Goal: Book appointment/travel/reservation

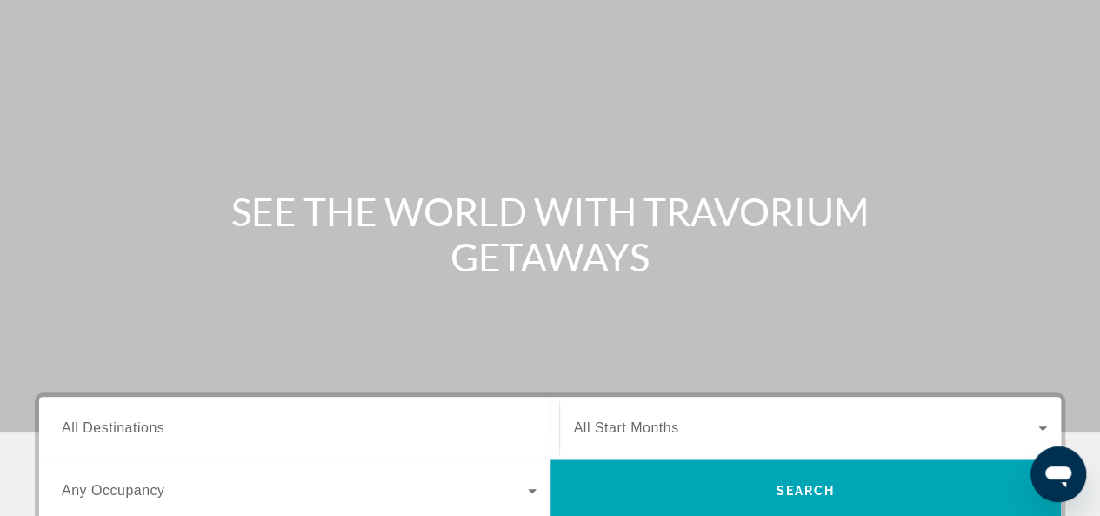
scroll to position [174, 0]
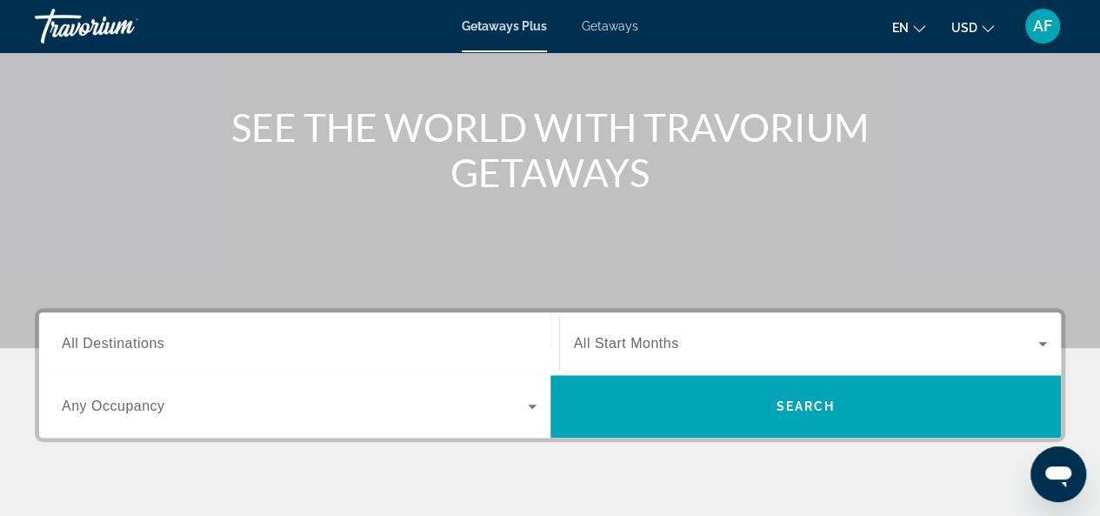
click at [87, 343] on span "All Destinations" at bounding box center [113, 343] width 103 height 15
click at [87, 343] on input "Destination All Destinations" at bounding box center [299, 344] width 475 height 21
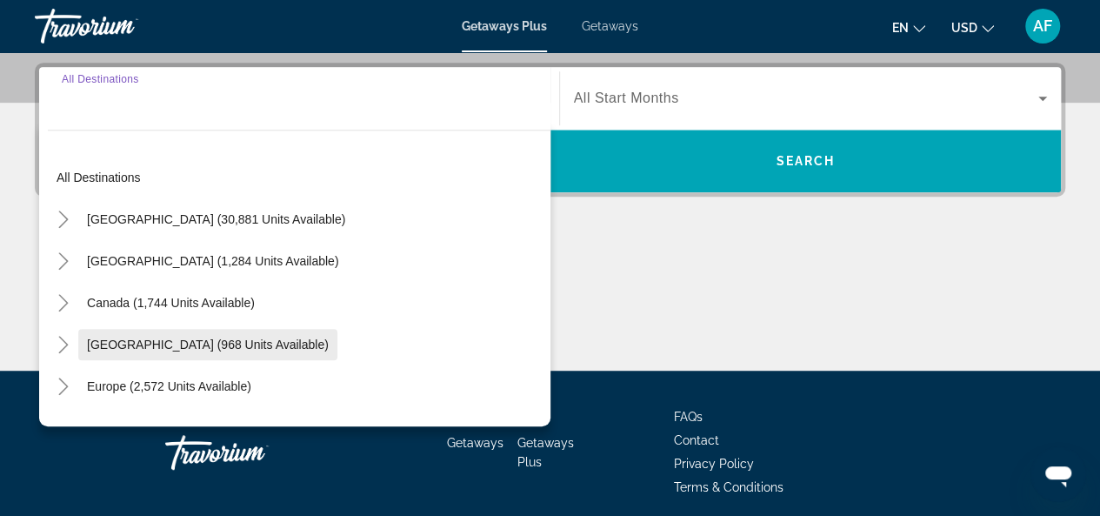
scroll to position [425, 0]
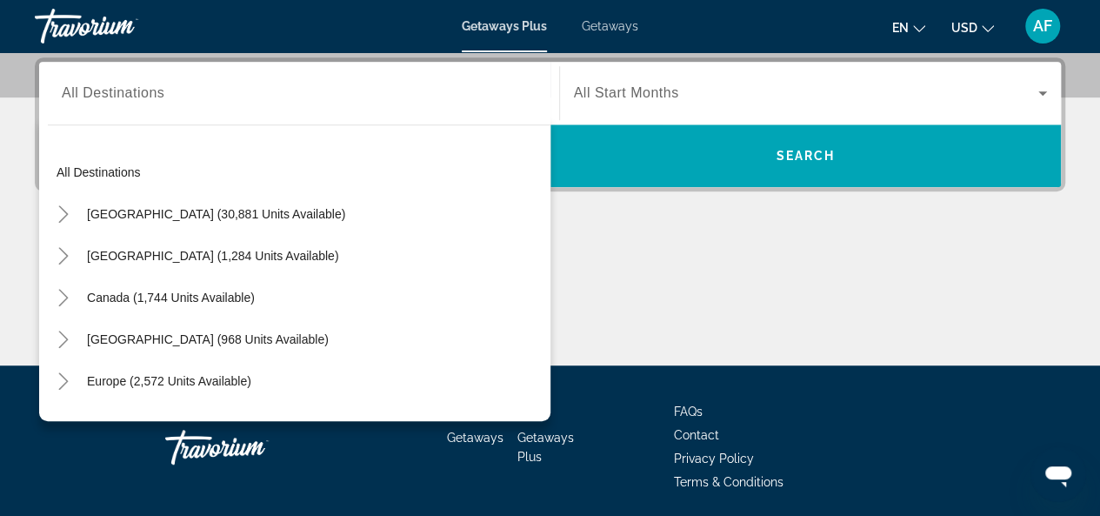
click at [626, 29] on span "Getaways" at bounding box center [610, 26] width 57 height 14
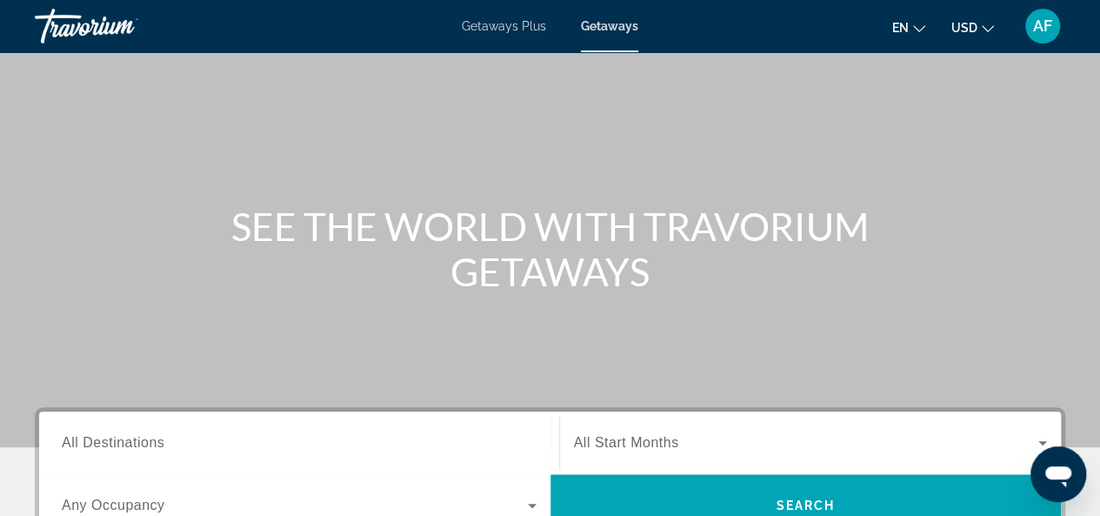
scroll to position [174, 0]
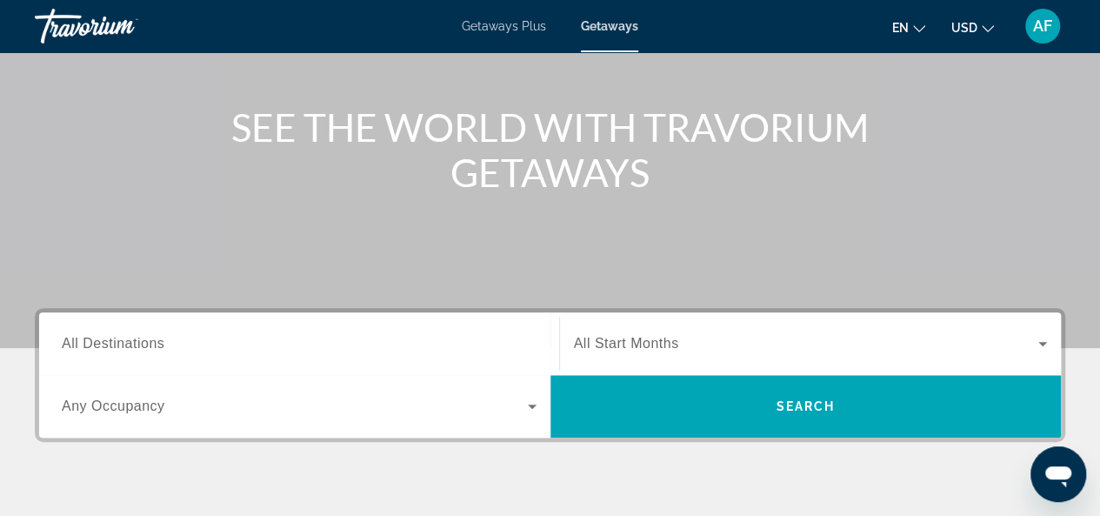
click at [153, 347] on span "All Destinations" at bounding box center [113, 343] width 103 height 15
click at [153, 347] on input "Destination All Destinations" at bounding box center [299, 344] width 475 height 21
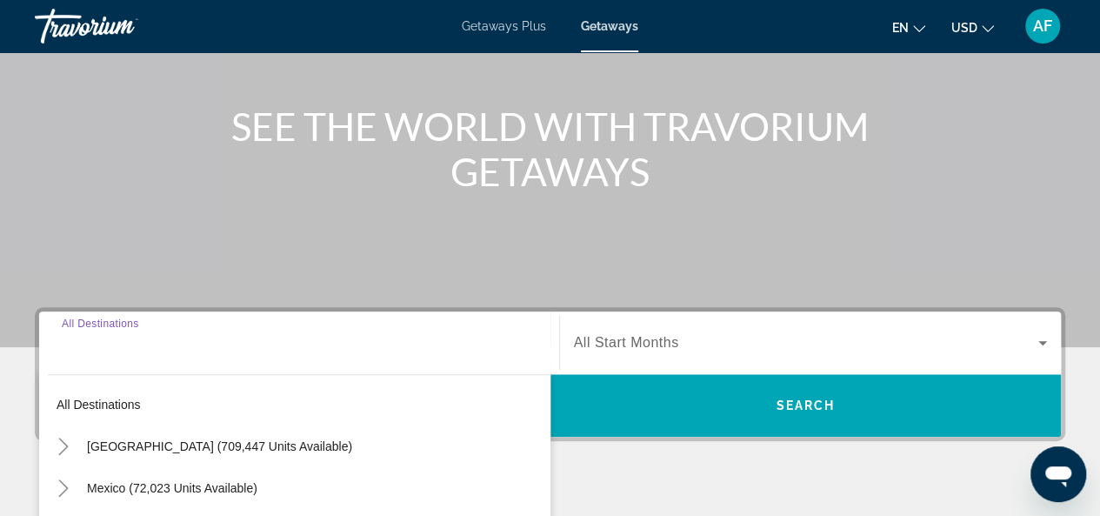
scroll to position [425, 0]
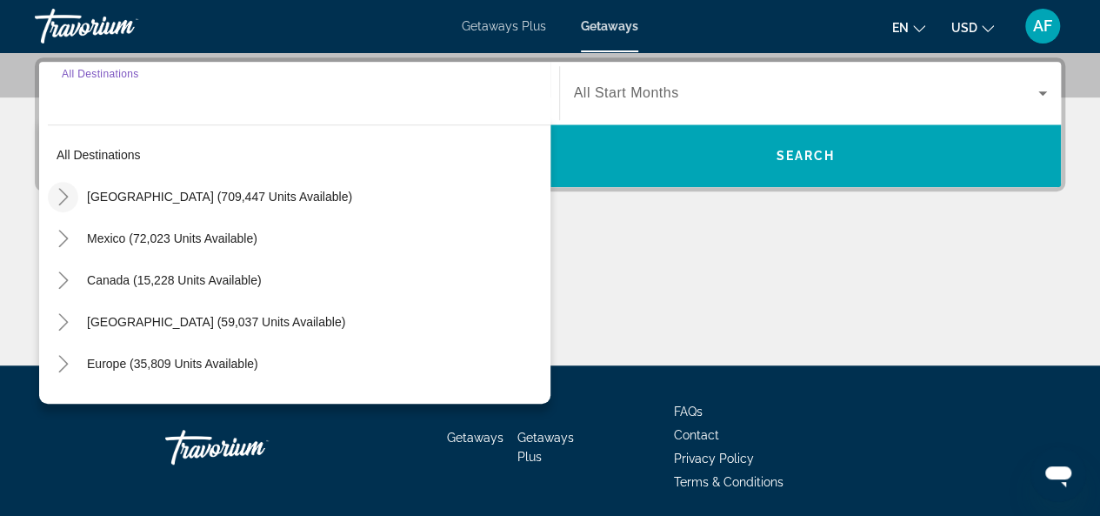
click at [61, 194] on icon "Toggle United States (709,447 units available)" at bounding box center [63, 196] width 17 height 17
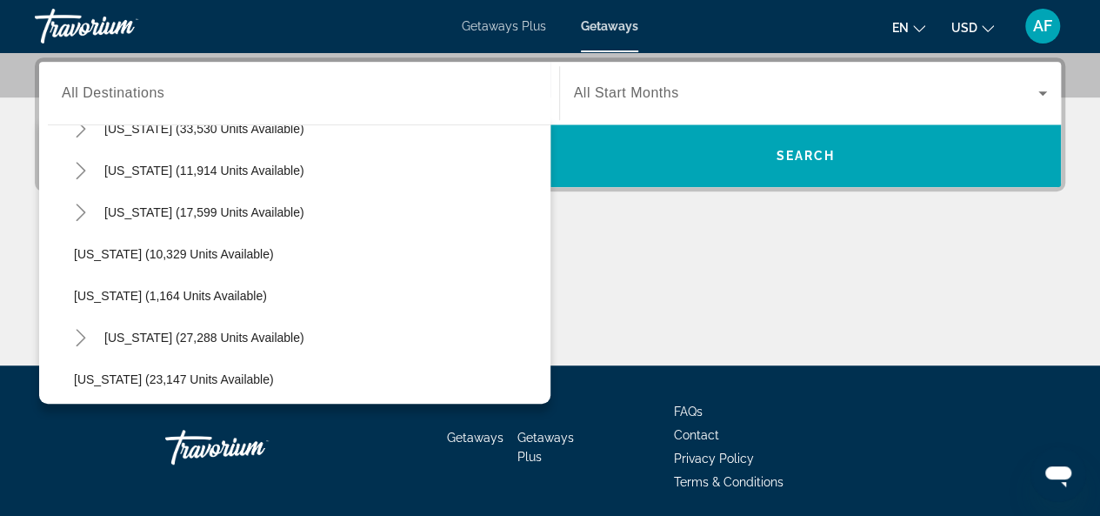
scroll to position [1616, 0]
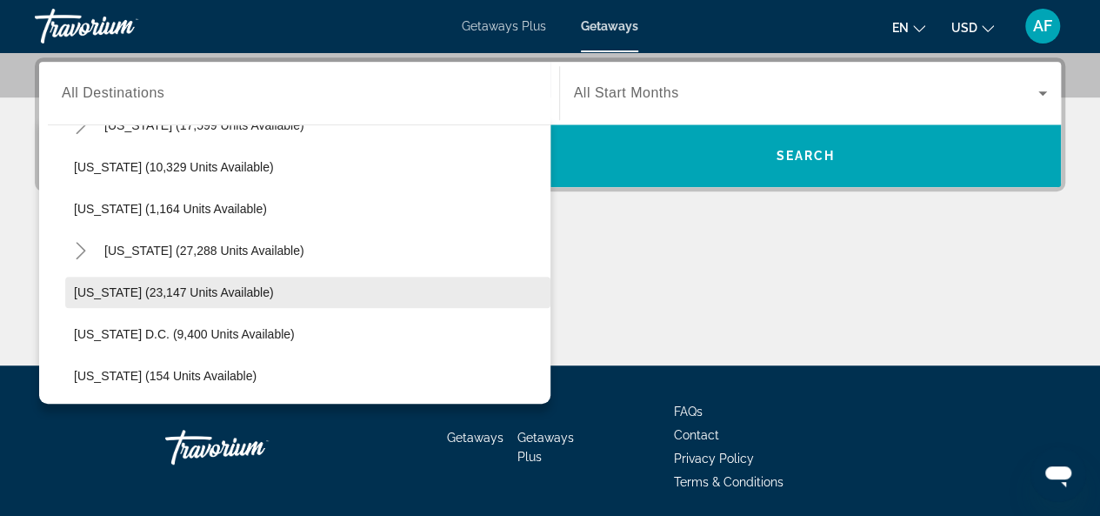
click at [118, 294] on span "[US_STATE] (23,147 units available)" at bounding box center [174, 292] width 200 height 14
type input "**********"
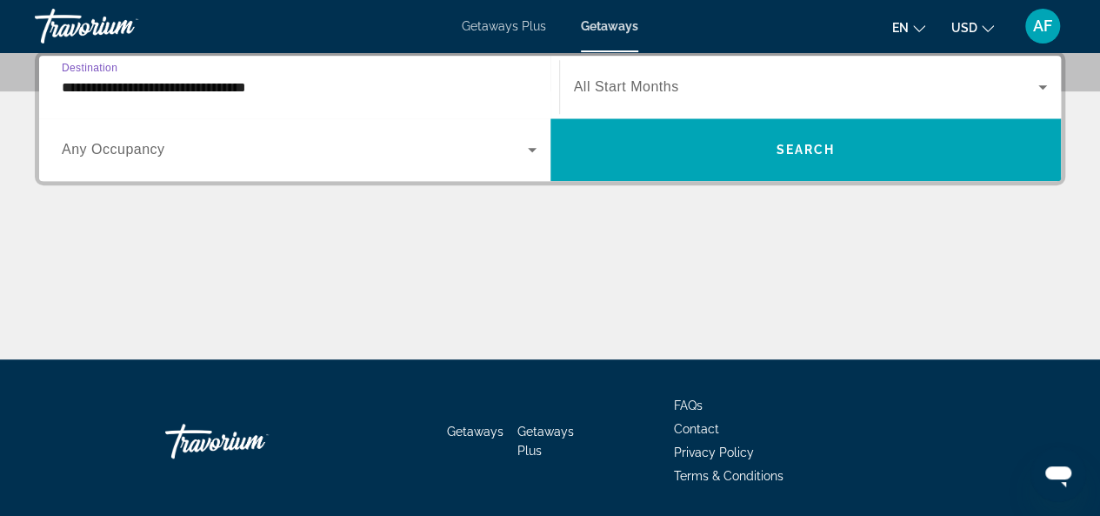
scroll to position [311, 0]
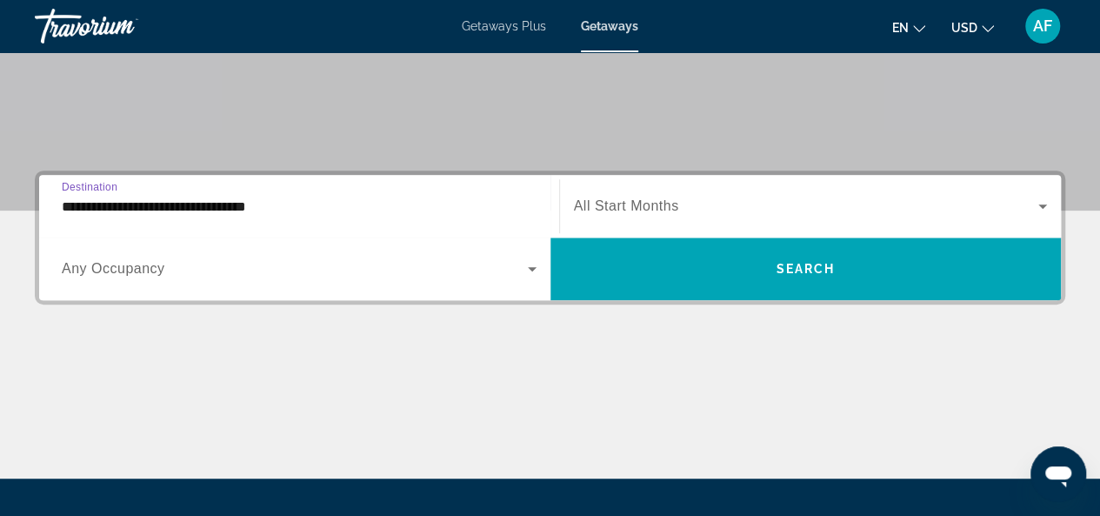
click at [671, 200] on span "All Start Months" at bounding box center [626, 205] width 105 height 15
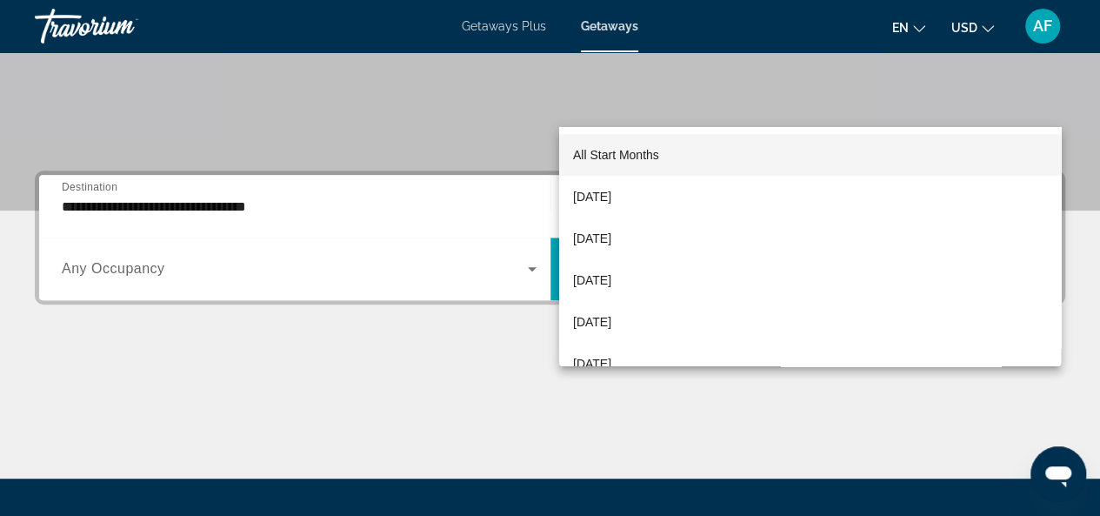
scroll to position [425, 0]
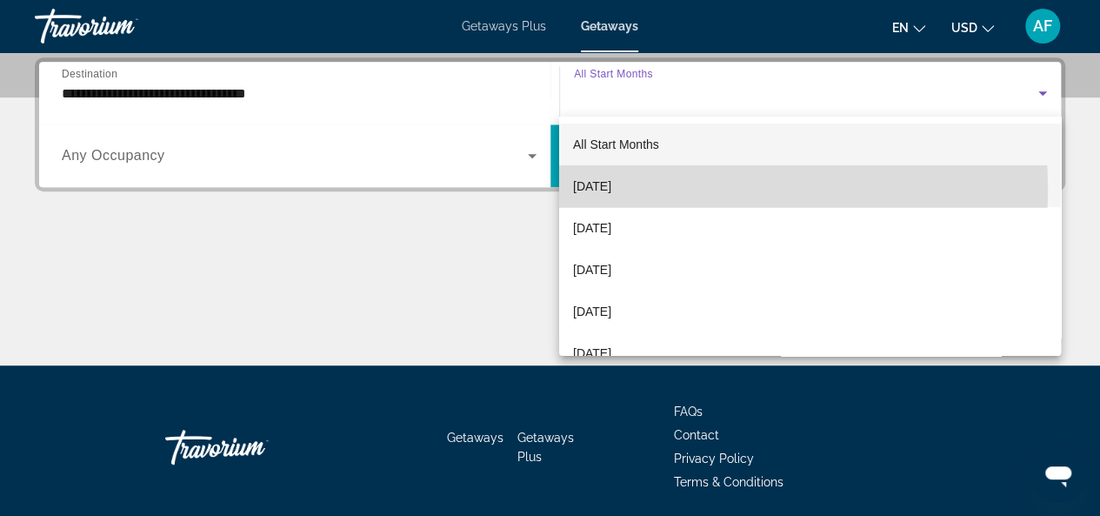
click at [612, 189] on span "[DATE]" at bounding box center [592, 186] width 38 height 21
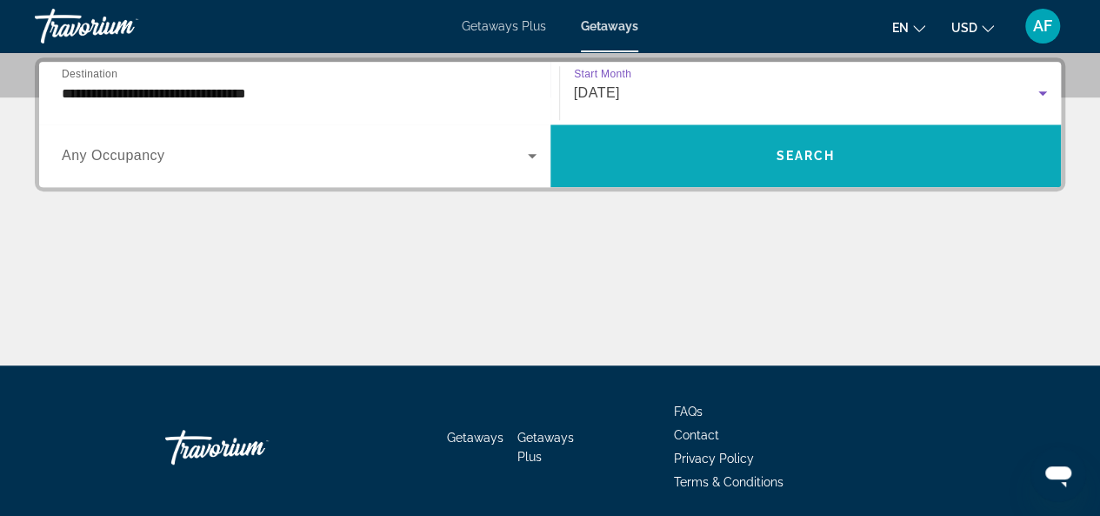
click at [635, 170] on span "Search widget" at bounding box center [806, 156] width 511 height 42
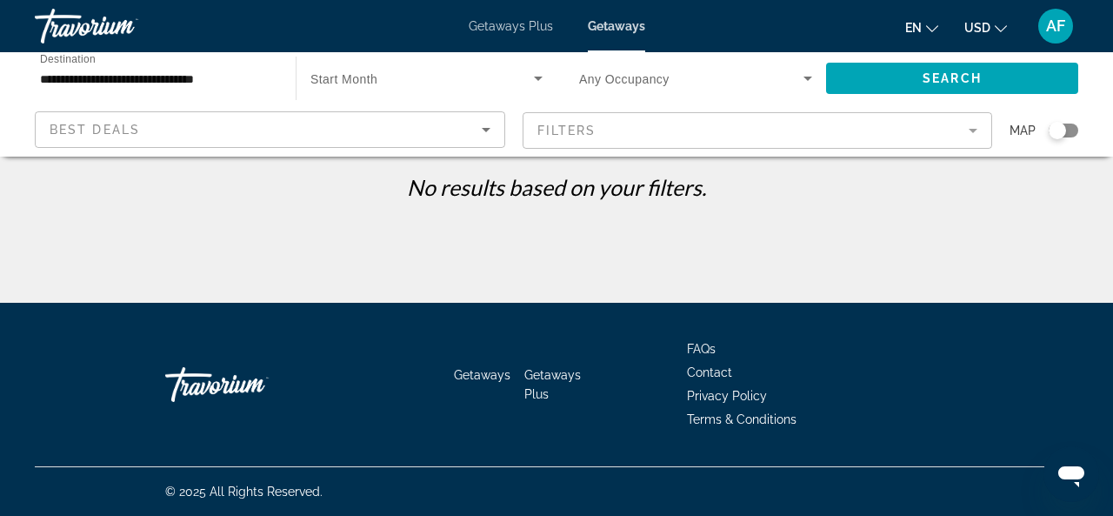
click at [219, 78] on input "**********" at bounding box center [156, 79] width 233 height 21
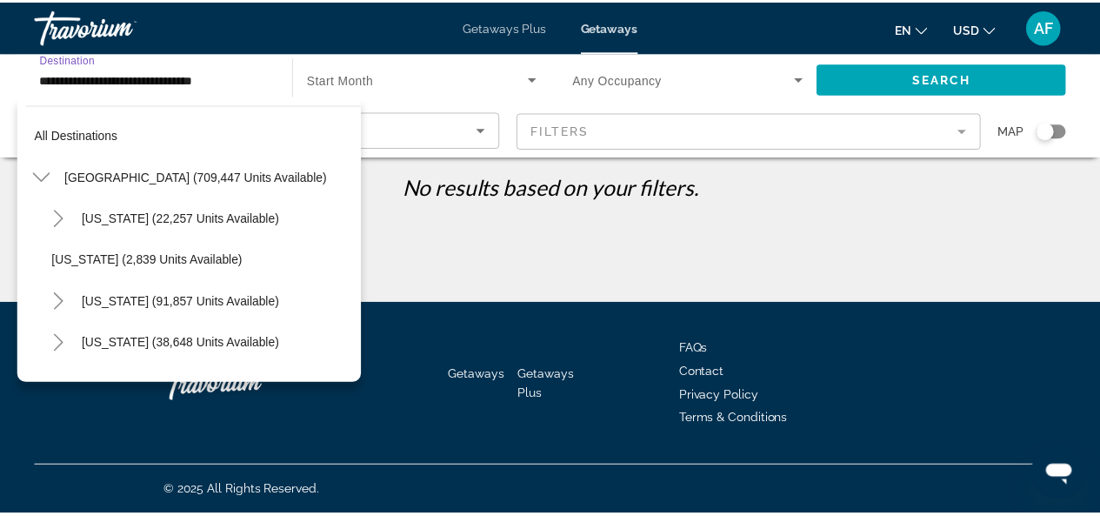
scroll to position [1648, 0]
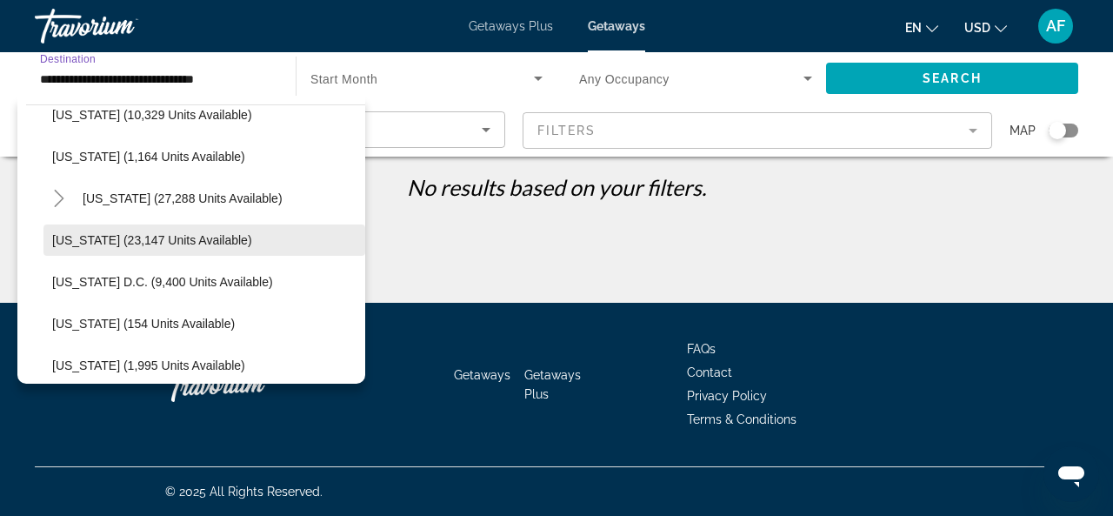
click at [179, 238] on span "[US_STATE] (23,147 units available)" at bounding box center [152, 240] width 200 height 14
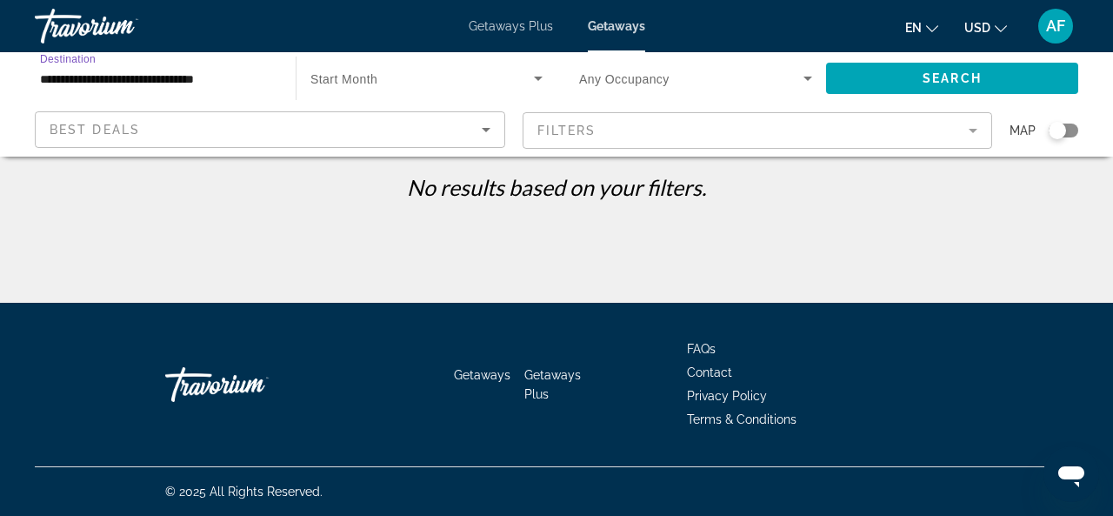
click at [540, 76] on icon "Search widget" at bounding box center [538, 78] width 21 height 21
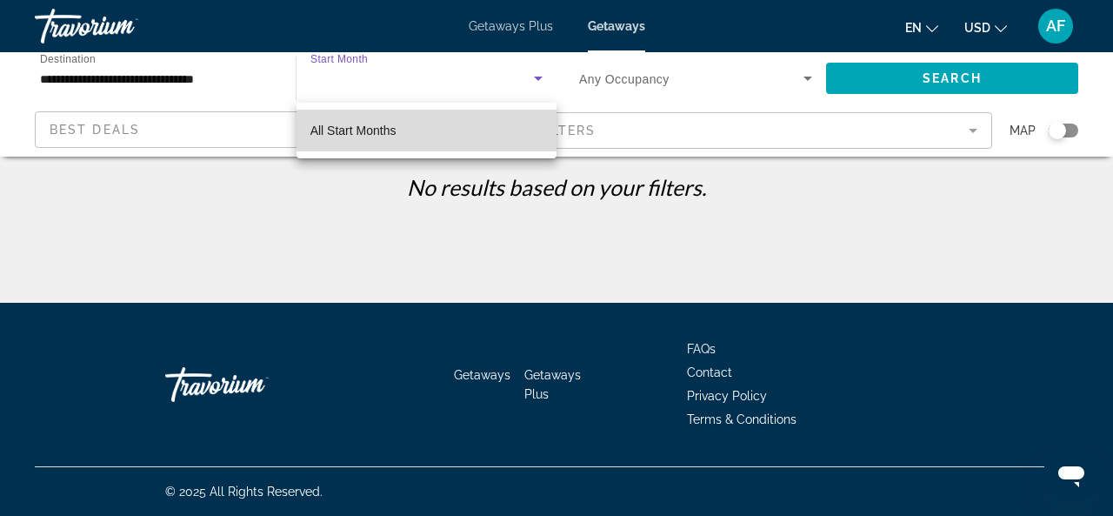
click at [438, 132] on mat-option "All Start Months" at bounding box center [427, 131] width 260 height 42
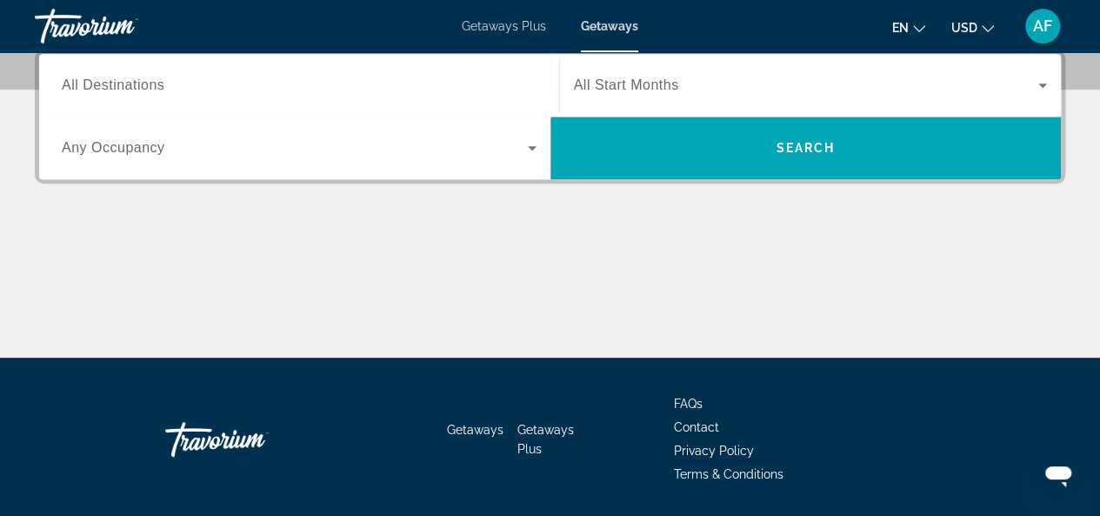
scroll to position [435, 0]
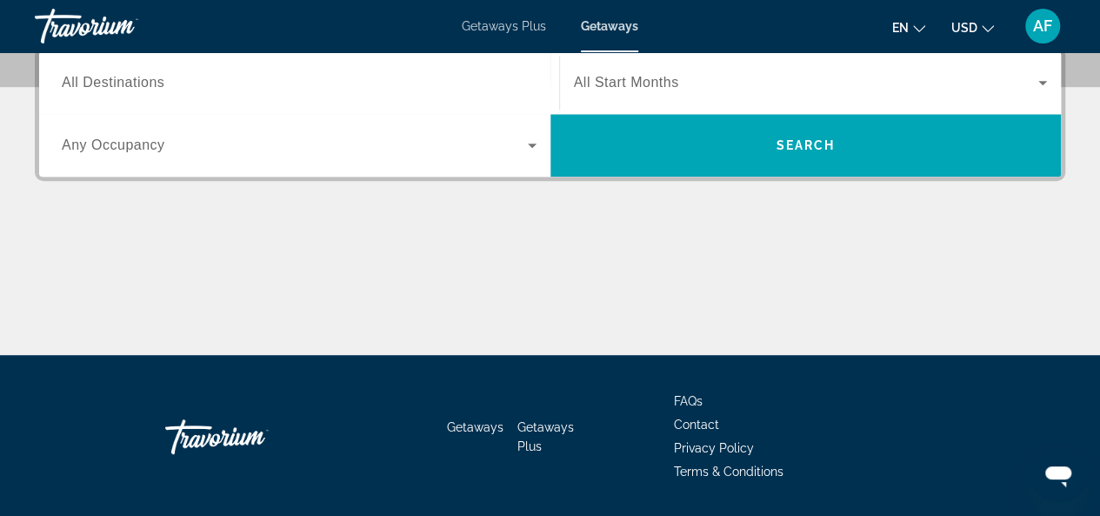
click at [690, 84] on span "Search widget" at bounding box center [806, 82] width 465 height 21
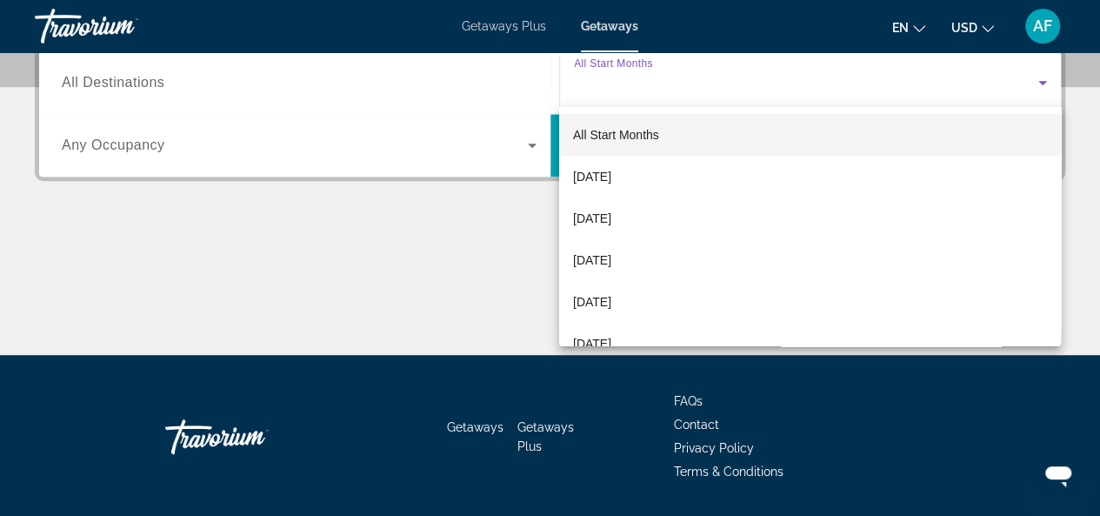
scroll to position [425, 0]
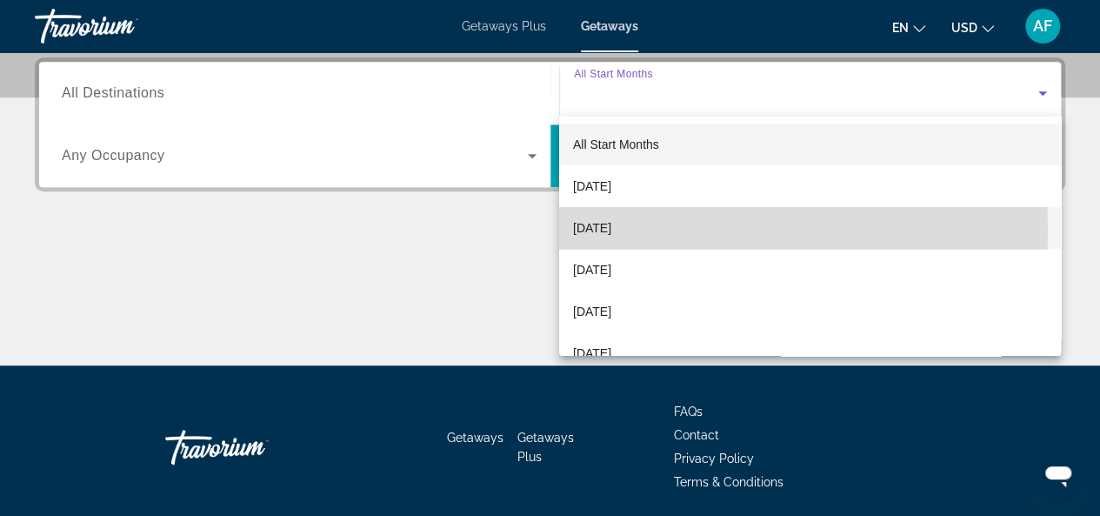
click at [612, 230] on span "[DATE]" at bounding box center [592, 227] width 38 height 21
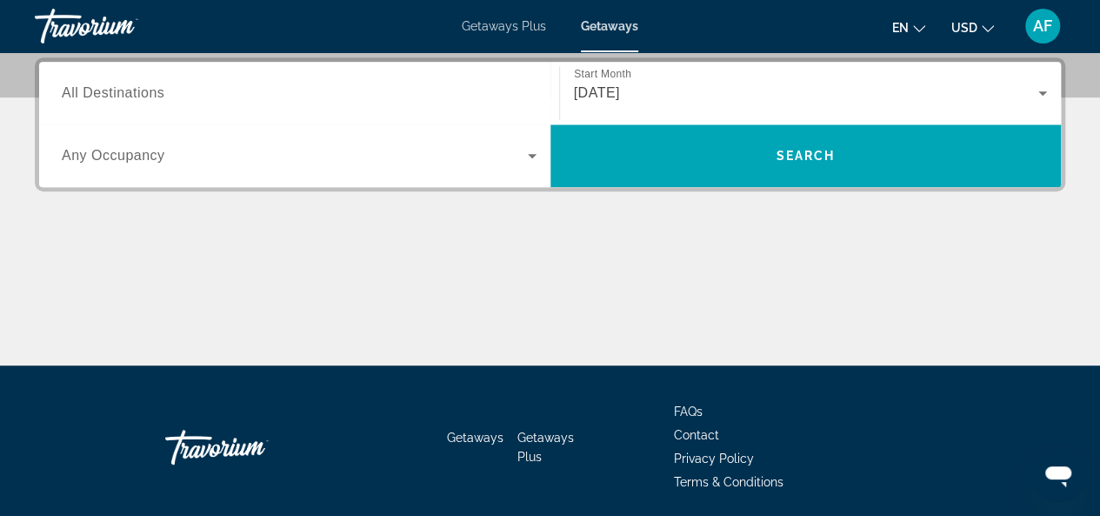
click at [101, 90] on span "All Destinations" at bounding box center [113, 92] width 103 height 15
click at [101, 90] on input "Destination All Destinations" at bounding box center [299, 94] width 475 height 21
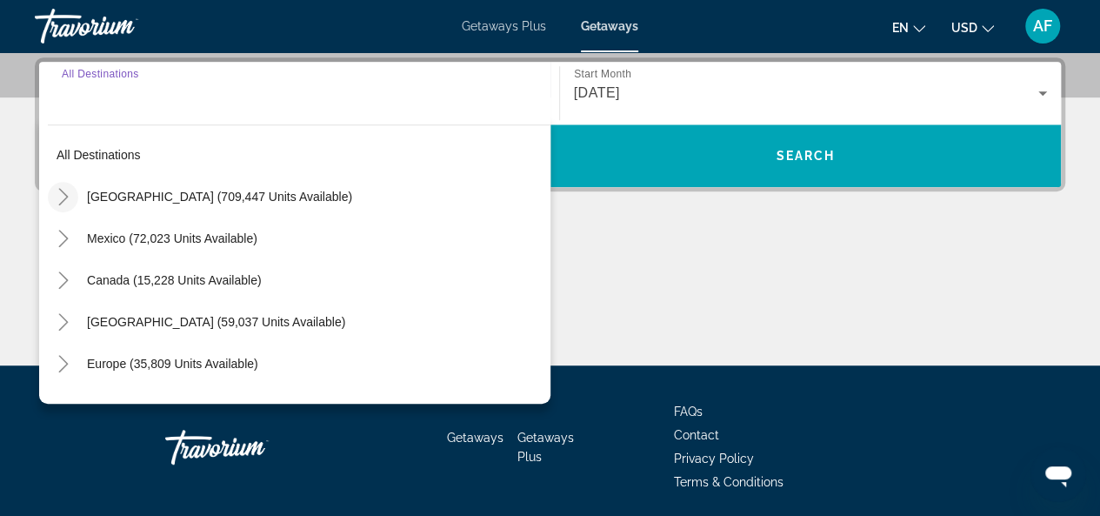
click at [69, 199] on icon "Toggle United States (709,447 units available)" at bounding box center [63, 196] width 17 height 17
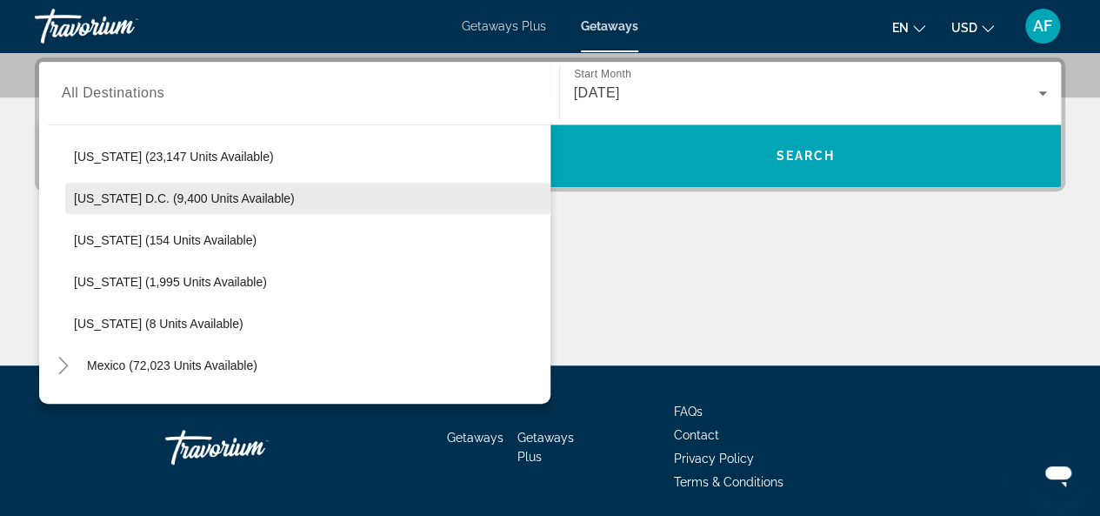
scroll to position [1726, 0]
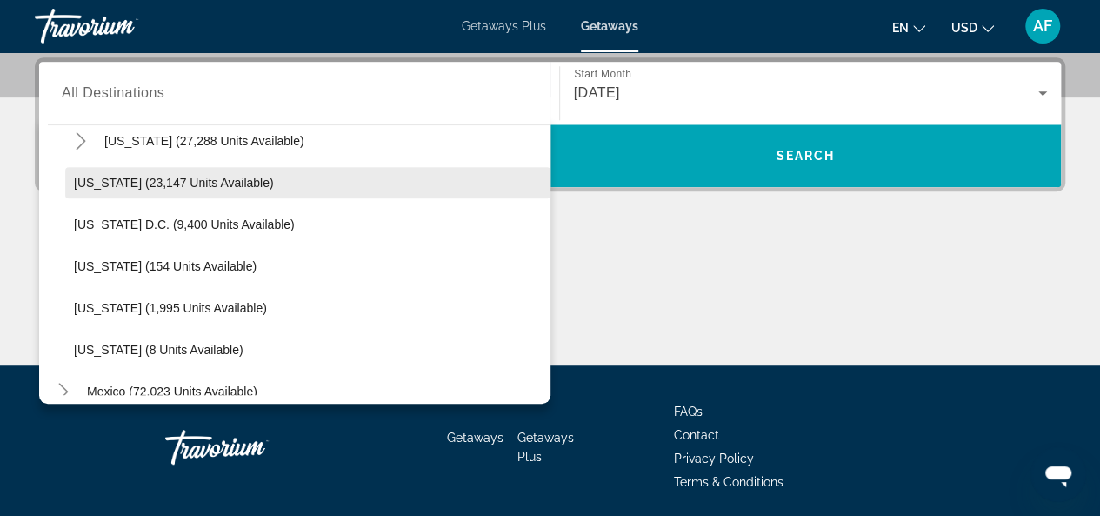
click at [137, 184] on span "[US_STATE] (23,147 units available)" at bounding box center [174, 183] width 200 height 14
type input "**********"
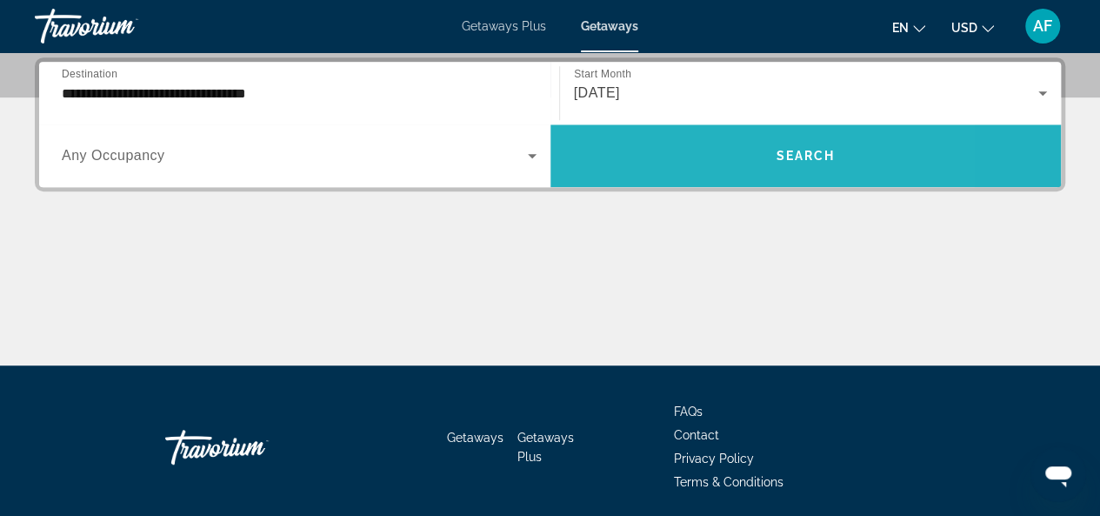
click at [687, 150] on span "Search widget" at bounding box center [806, 156] width 511 height 42
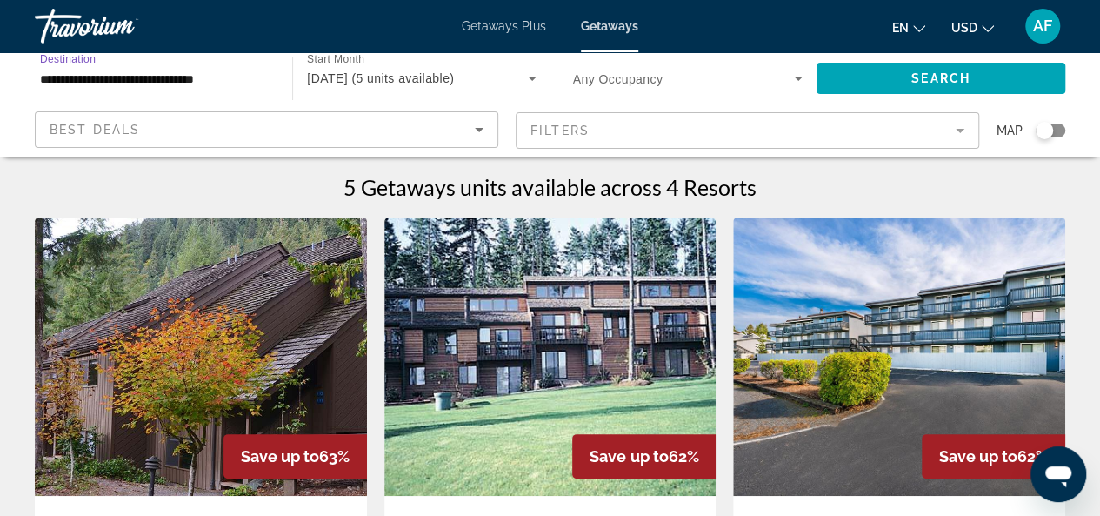
click at [57, 84] on input "**********" at bounding box center [155, 79] width 230 height 21
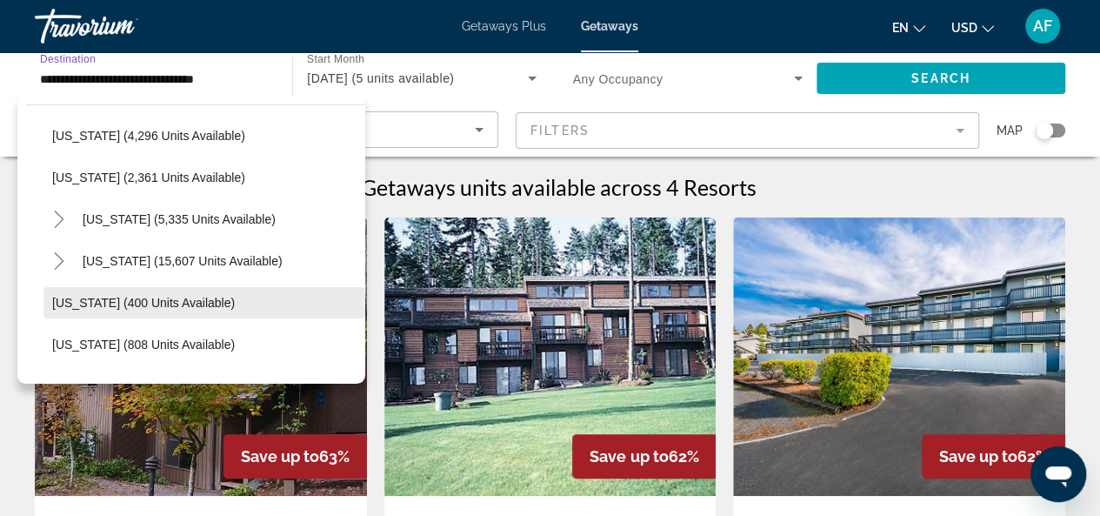
scroll to position [1213, 0]
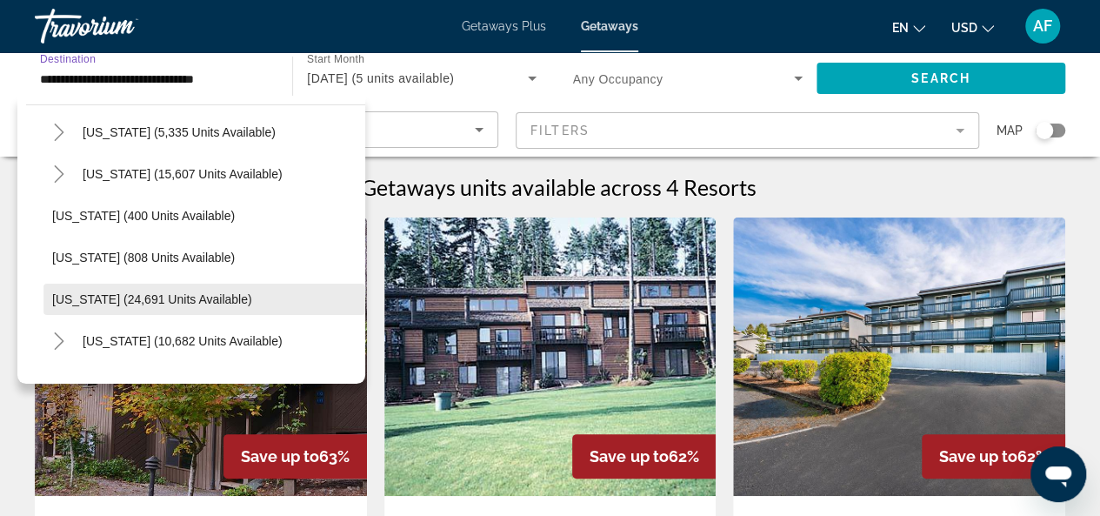
click at [153, 295] on span "[US_STATE] (24,691 units available)" at bounding box center [152, 299] width 200 height 14
type input "**********"
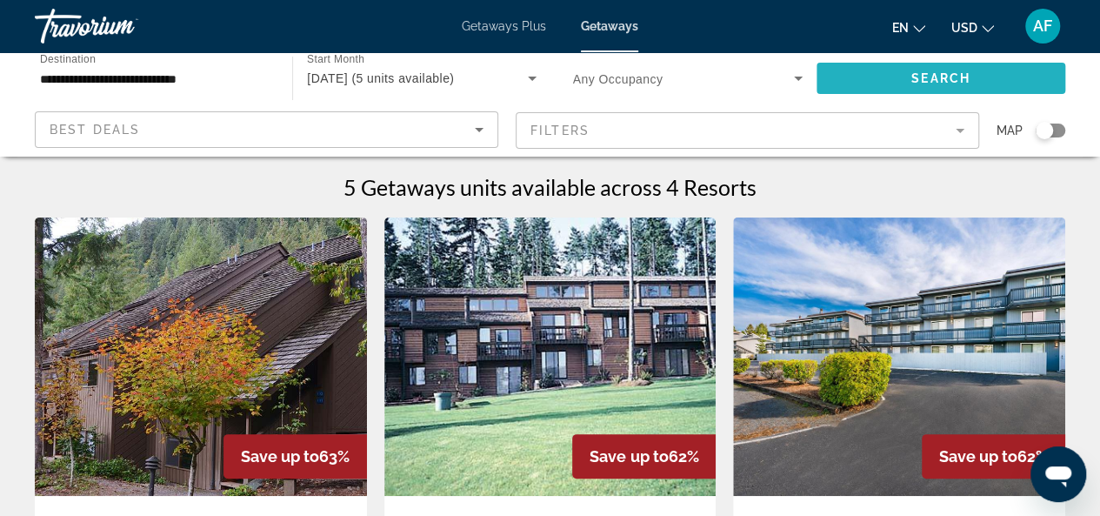
click at [898, 76] on span "Search widget" at bounding box center [941, 78] width 249 height 42
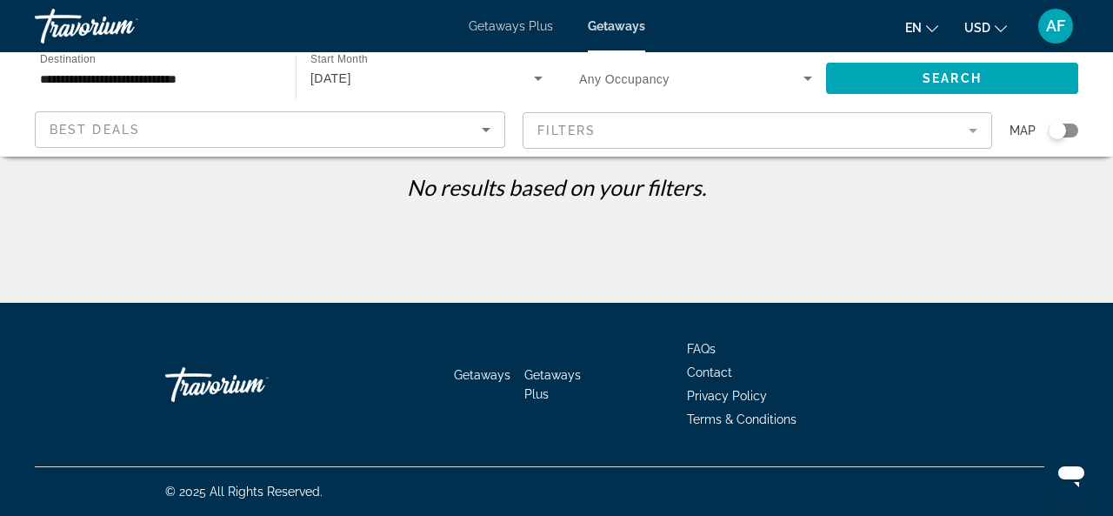
click at [409, 77] on div "[DATE]" at bounding box center [423, 78] width 224 height 21
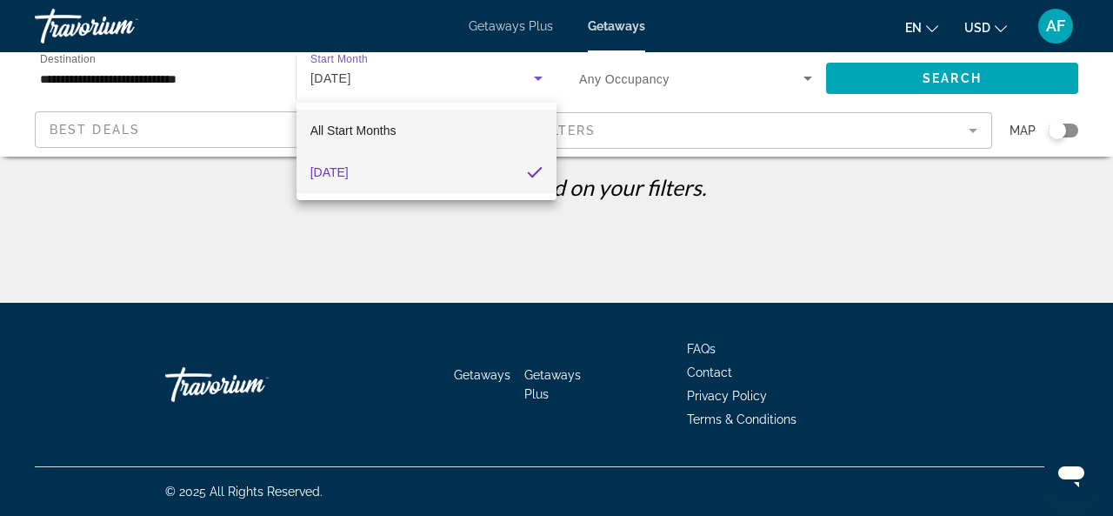
click at [398, 137] on mat-option "All Start Months" at bounding box center [427, 131] width 260 height 42
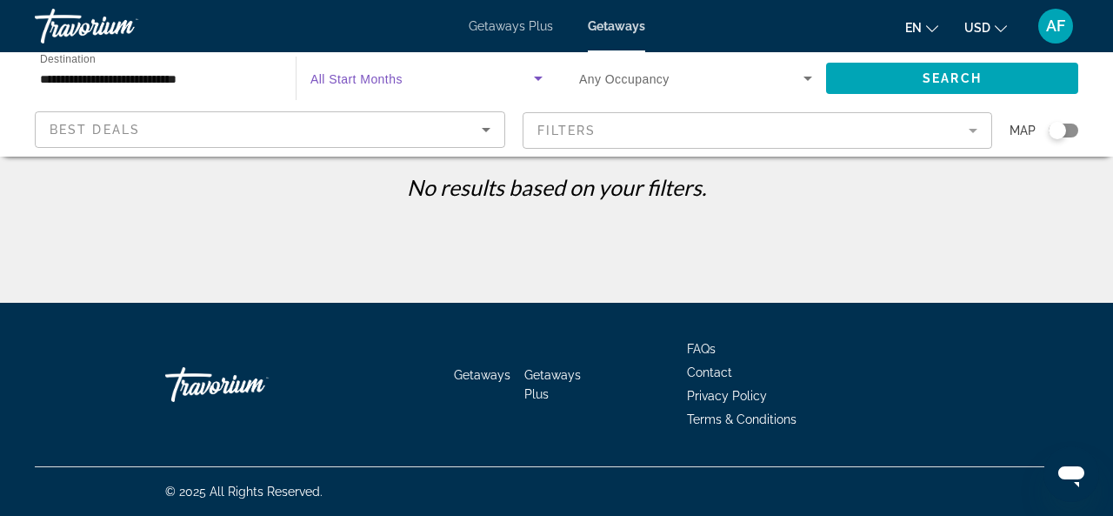
click at [543, 76] on icon "Search widget" at bounding box center [538, 78] width 21 height 21
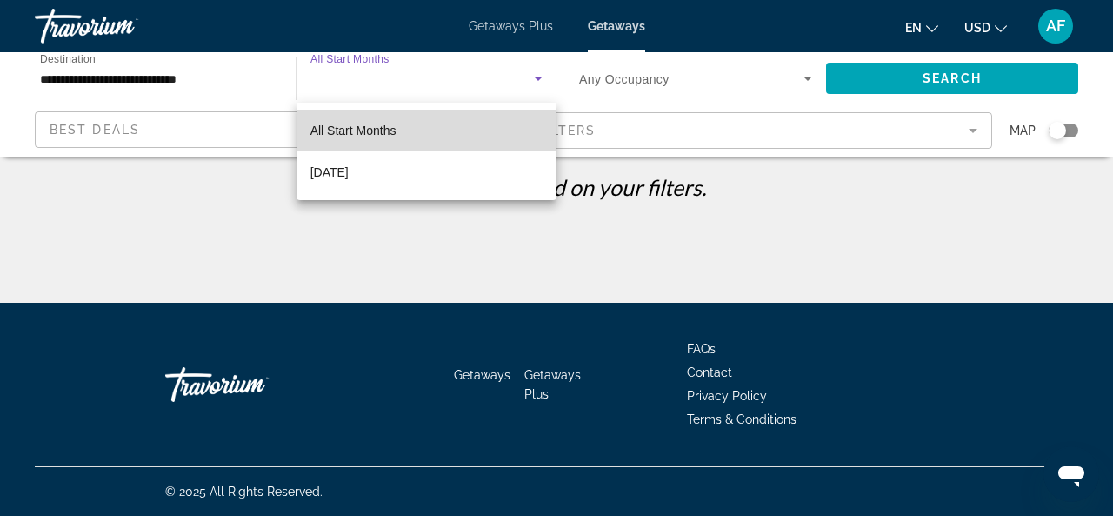
click at [405, 131] on mat-option "All Start Months" at bounding box center [427, 131] width 260 height 42
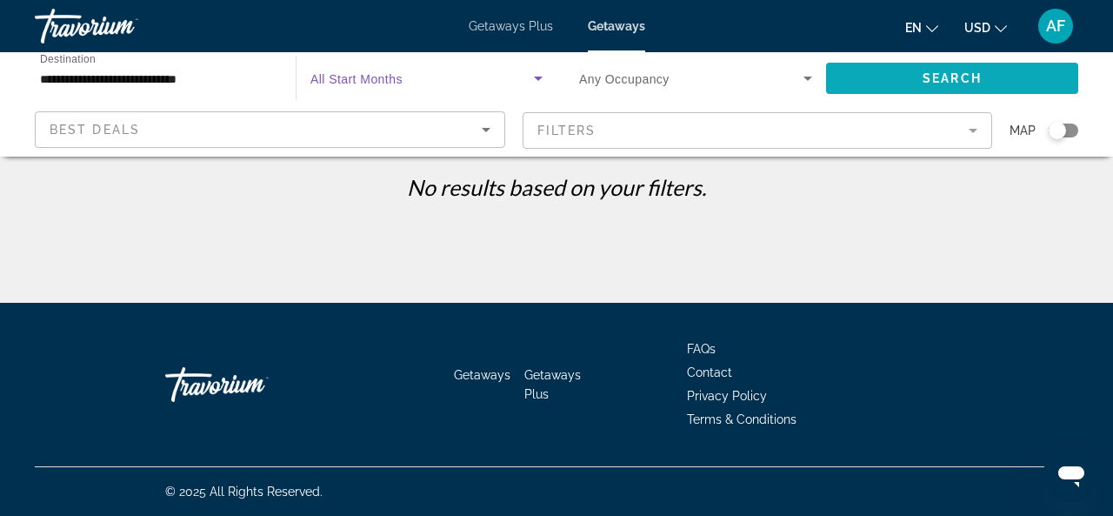
click at [894, 78] on span "Search widget" at bounding box center [952, 78] width 252 height 42
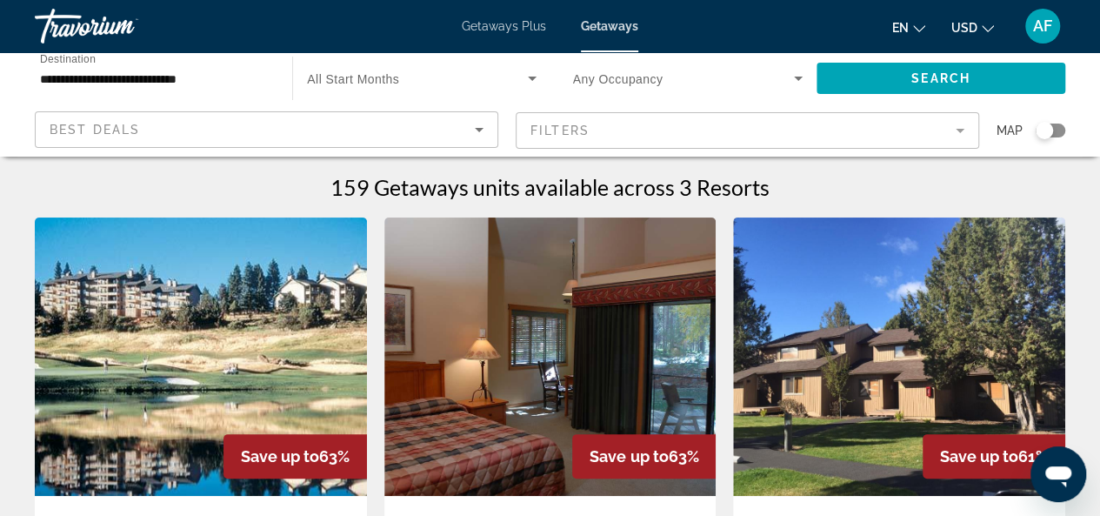
click at [219, 269] on img "Main content" at bounding box center [201, 356] width 332 height 278
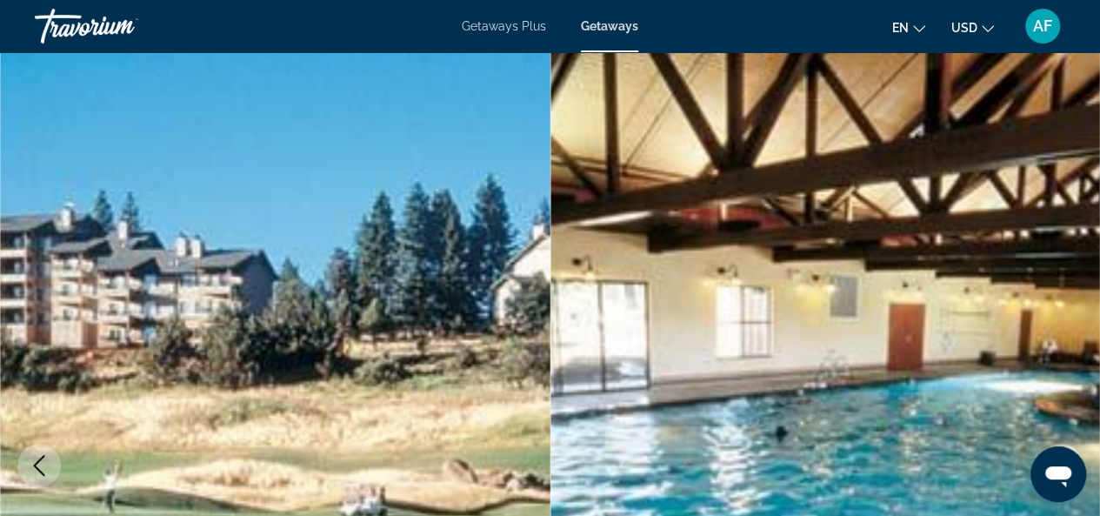
click at [515, 20] on span "Getaways Plus" at bounding box center [504, 26] width 84 height 14
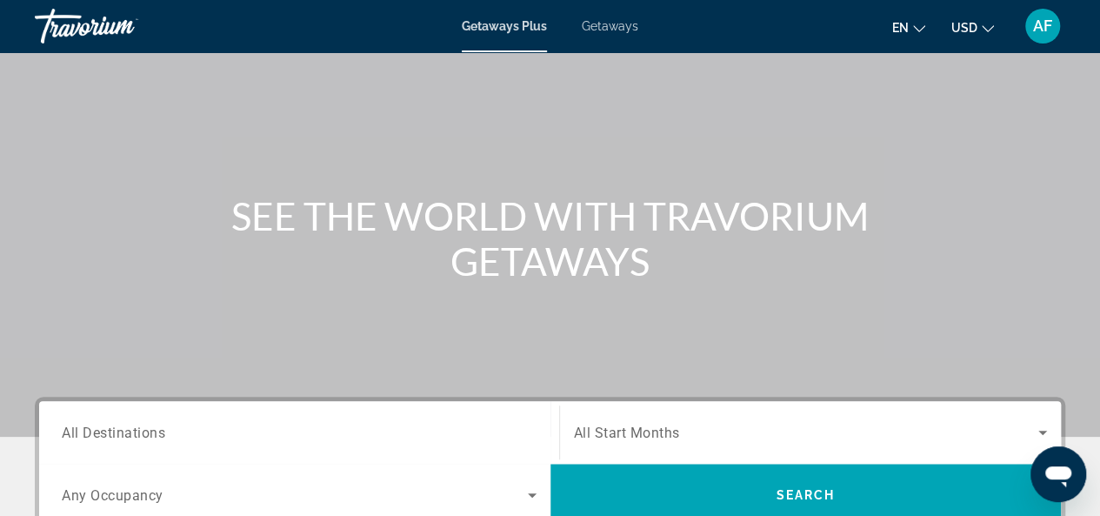
scroll to position [261, 0]
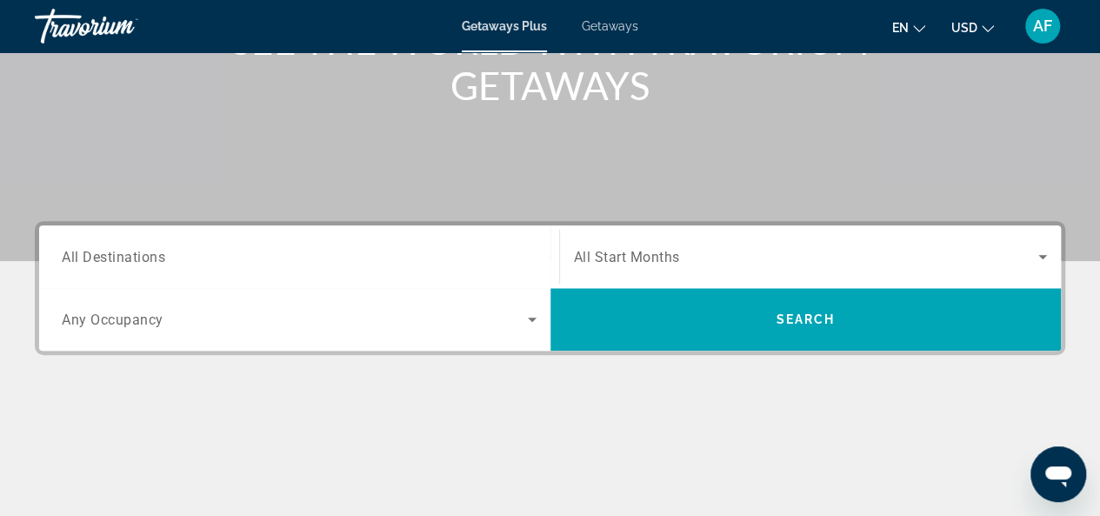
click at [134, 255] on span "All Destinations" at bounding box center [114, 256] width 104 height 17
click at [134, 255] on input "Destination All Destinations" at bounding box center [299, 257] width 475 height 21
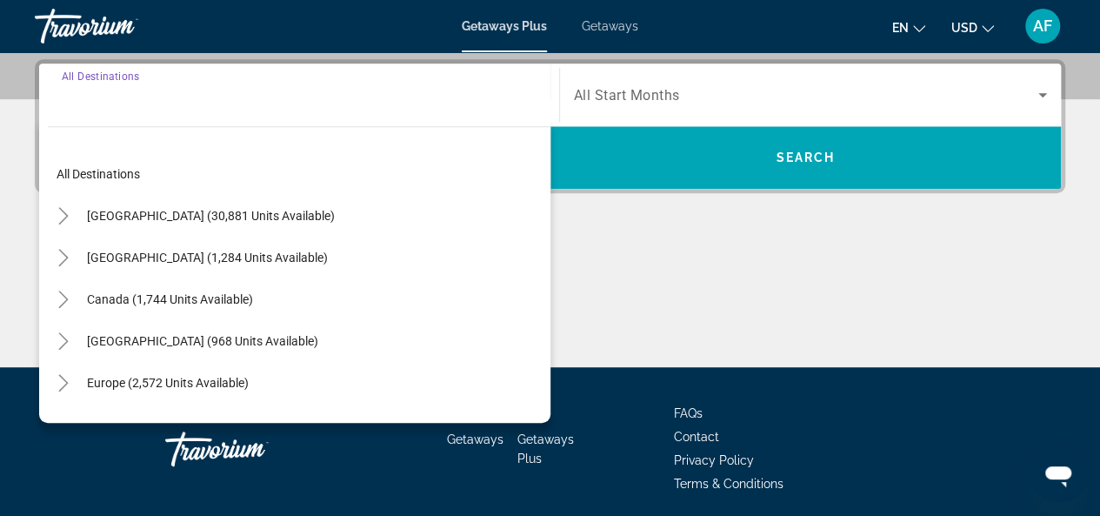
scroll to position [425, 0]
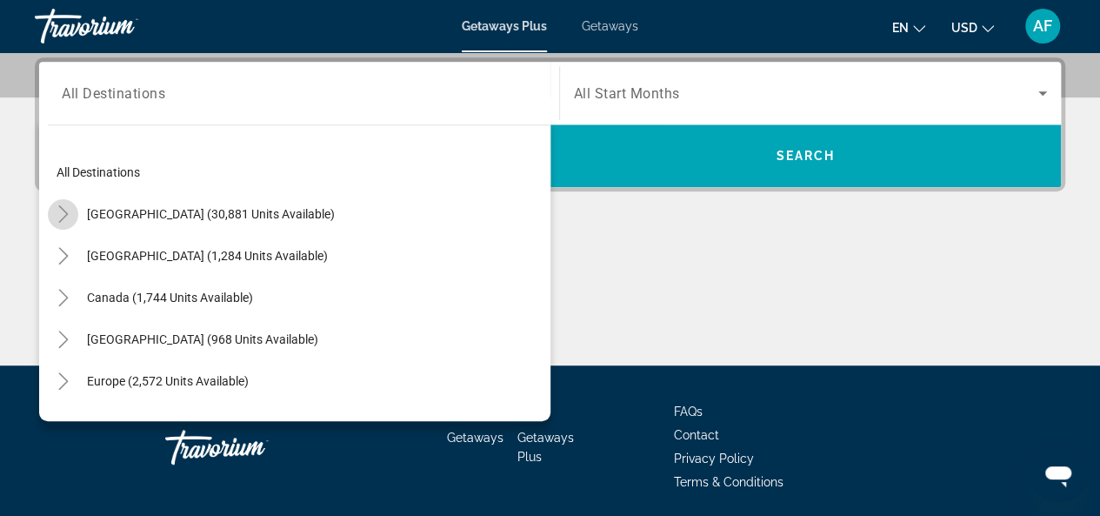
click at [68, 211] on icon "Toggle United States (30,881 units available)" at bounding box center [63, 213] width 17 height 17
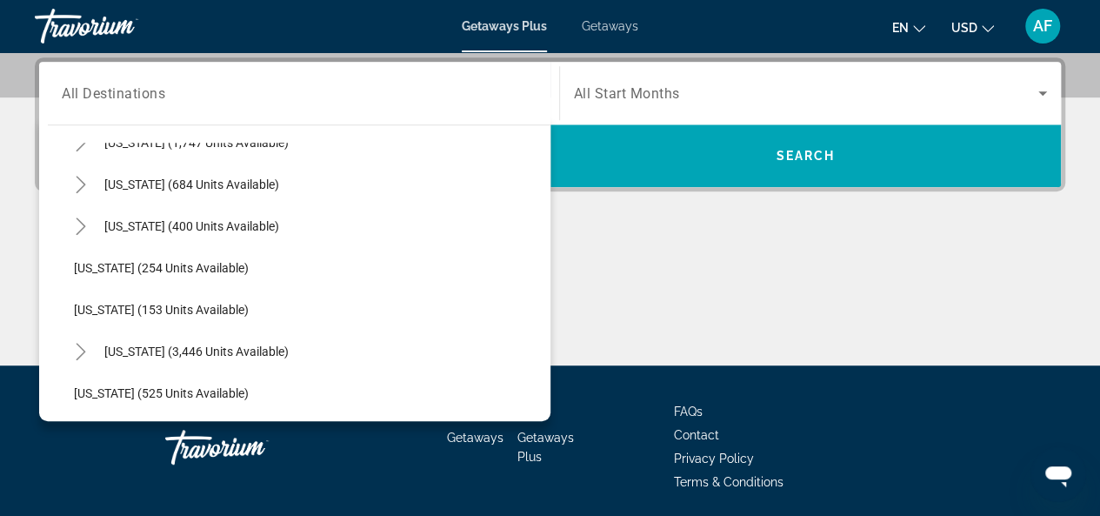
scroll to position [1268, 0]
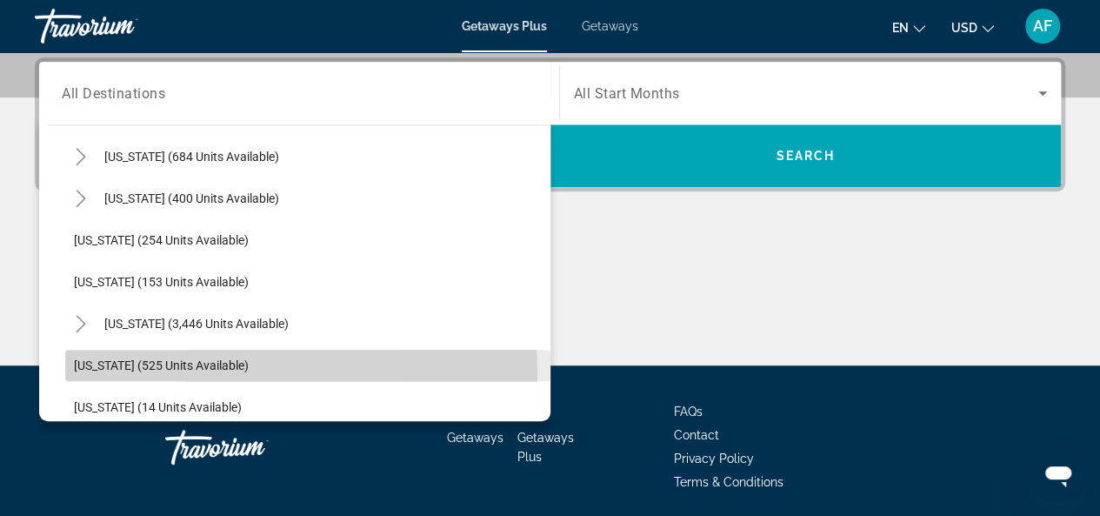
click at [141, 373] on span "Search widget" at bounding box center [307, 365] width 485 height 42
type input "**********"
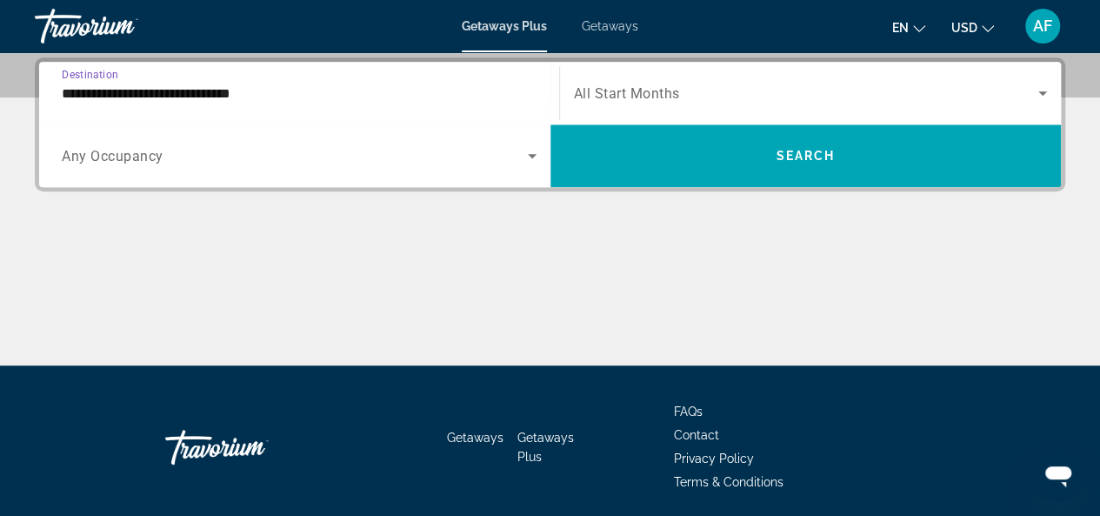
click at [1040, 80] on div "Search widget" at bounding box center [811, 93] width 474 height 49
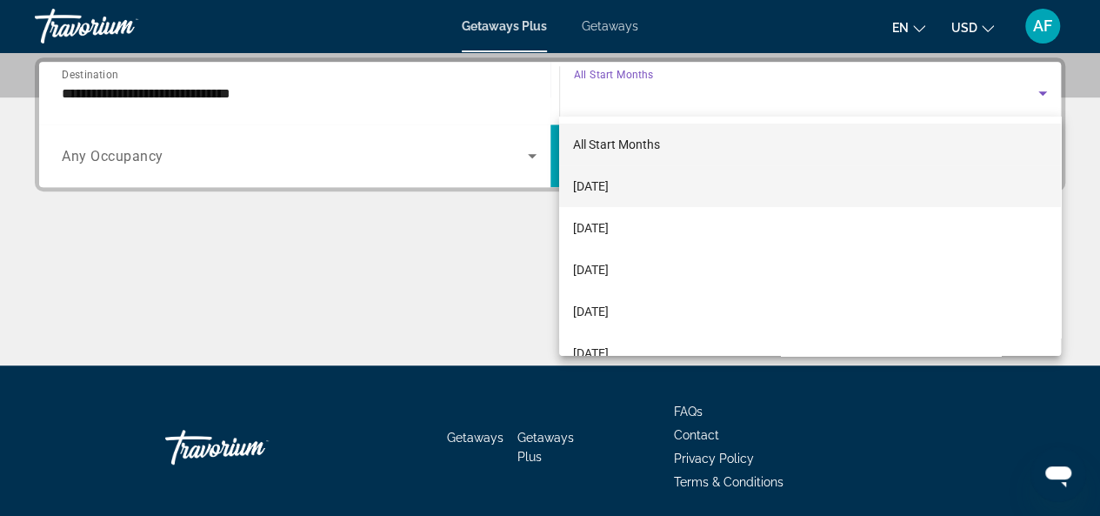
click at [609, 180] on span "[DATE]" at bounding box center [591, 186] width 36 height 21
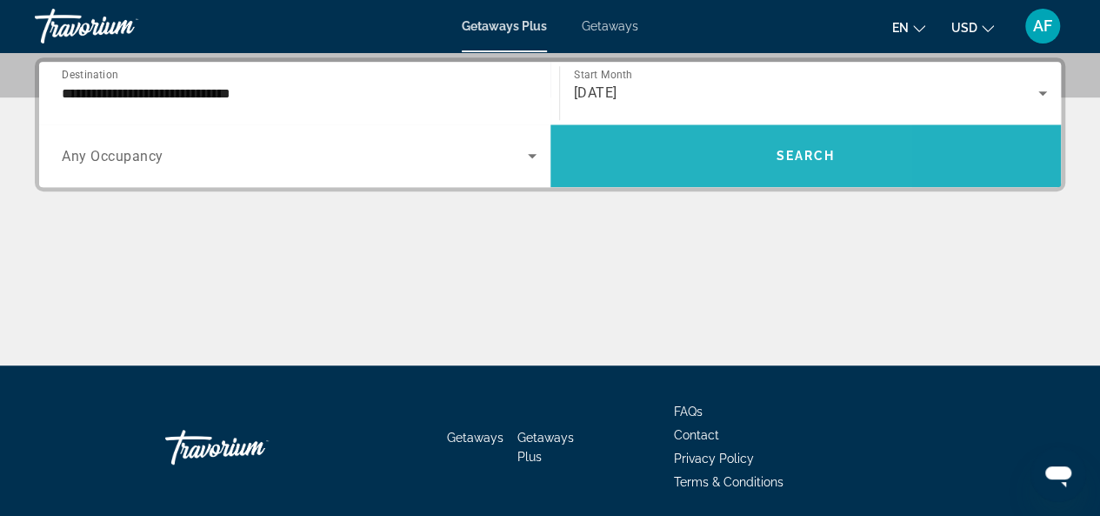
click at [656, 164] on span "Search widget" at bounding box center [806, 156] width 511 height 42
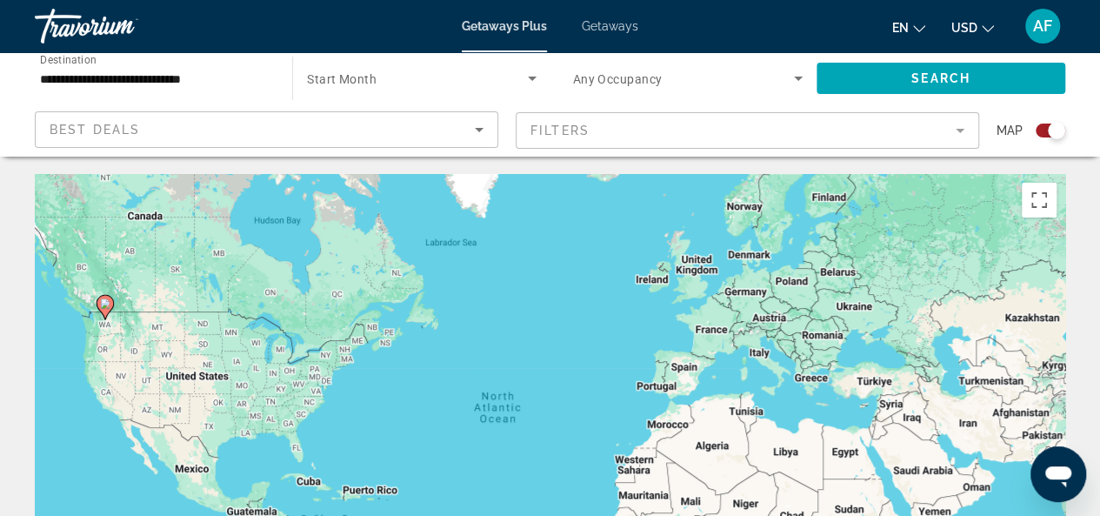
click at [531, 74] on icon "Search widget" at bounding box center [532, 78] width 21 height 21
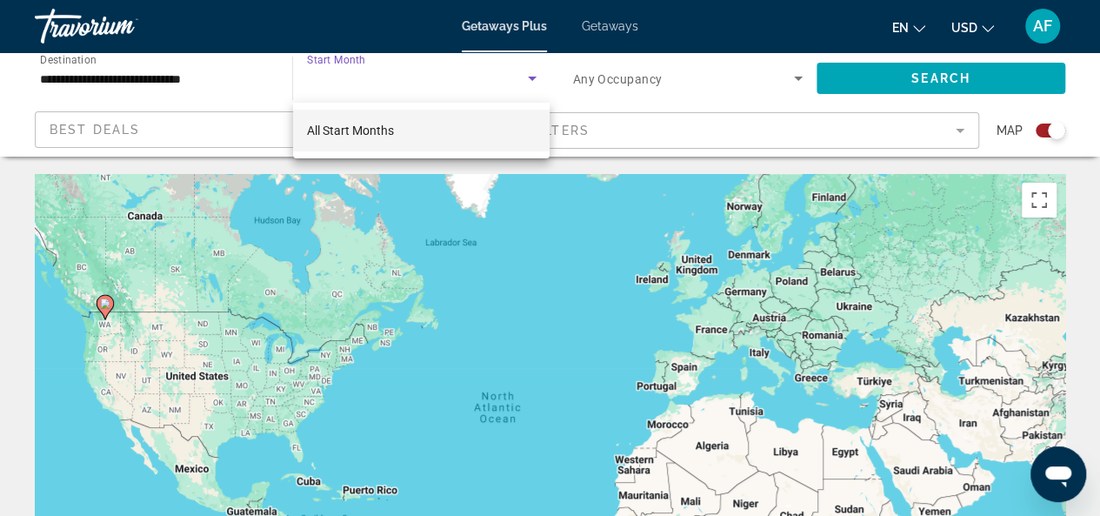
click at [430, 119] on mat-option "All Start Months" at bounding box center [421, 131] width 257 height 42
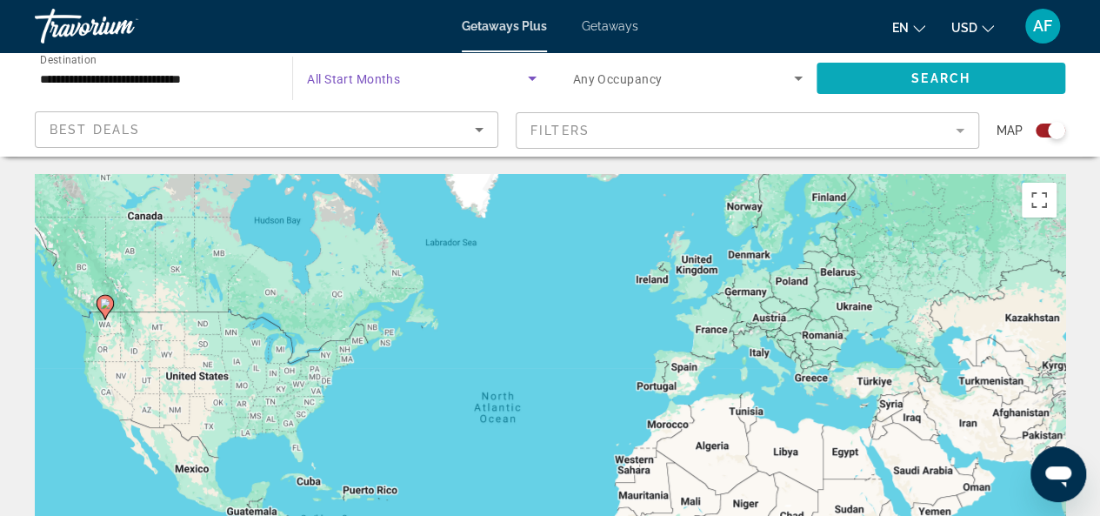
click at [878, 74] on span "Search widget" at bounding box center [941, 78] width 249 height 42
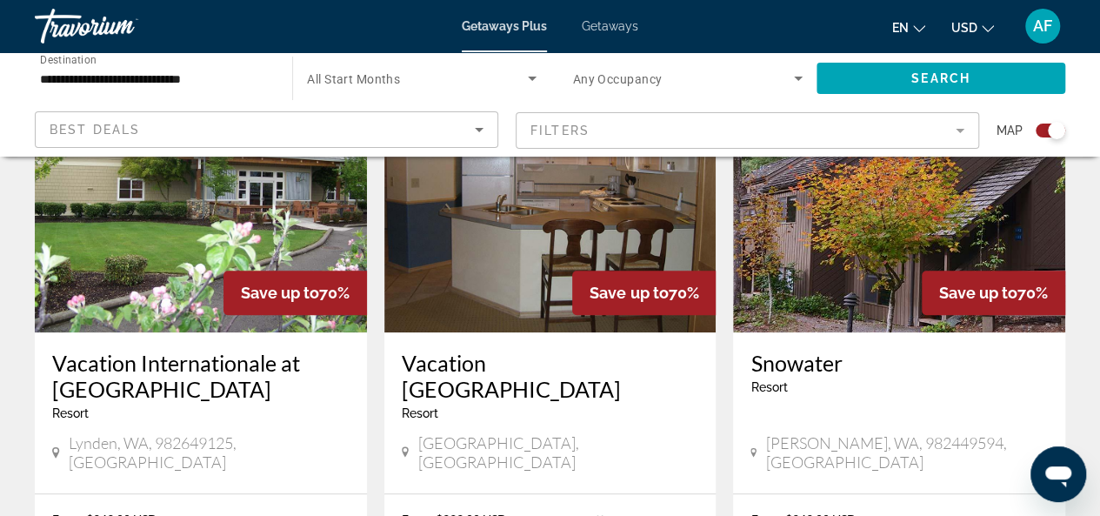
scroll to position [783, 0]
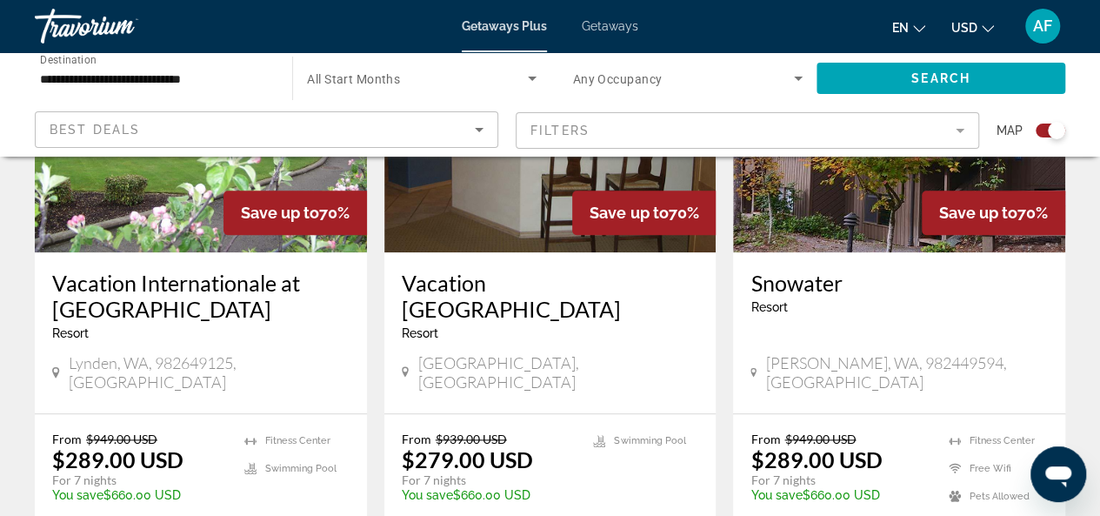
click at [488, 192] on img "Main content" at bounding box center [550, 113] width 332 height 278
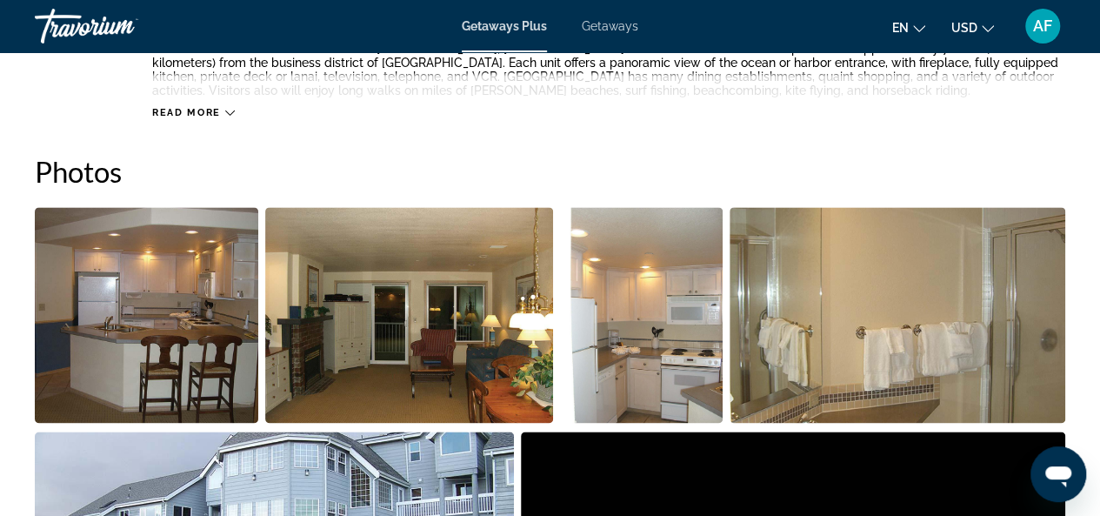
scroll to position [1044, 0]
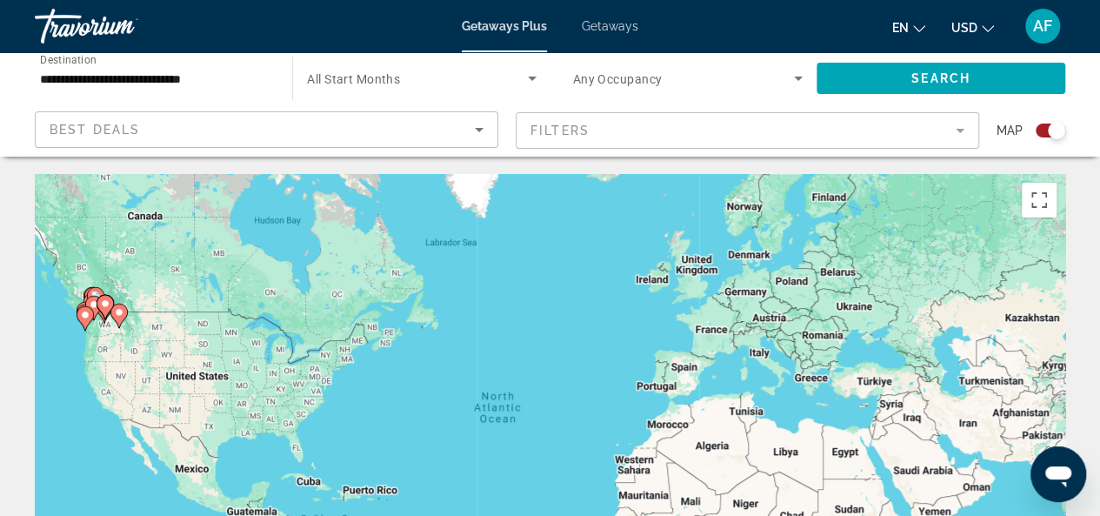
click at [531, 77] on icon "Search widget" at bounding box center [532, 79] width 9 height 4
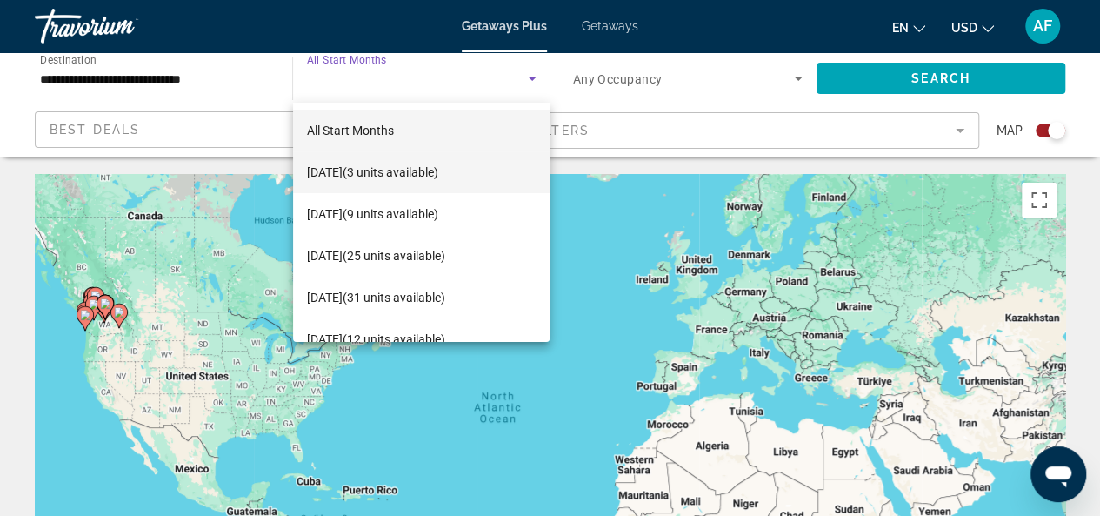
click at [399, 172] on span "[DATE] (3 units available)" at bounding box center [372, 172] width 131 height 21
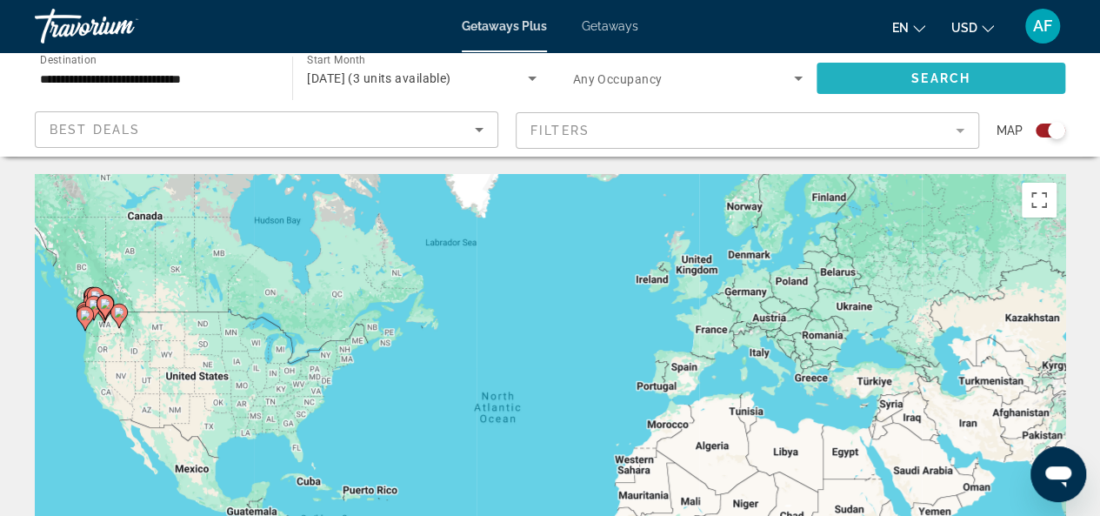
click at [866, 78] on span "Search widget" at bounding box center [941, 78] width 249 height 42
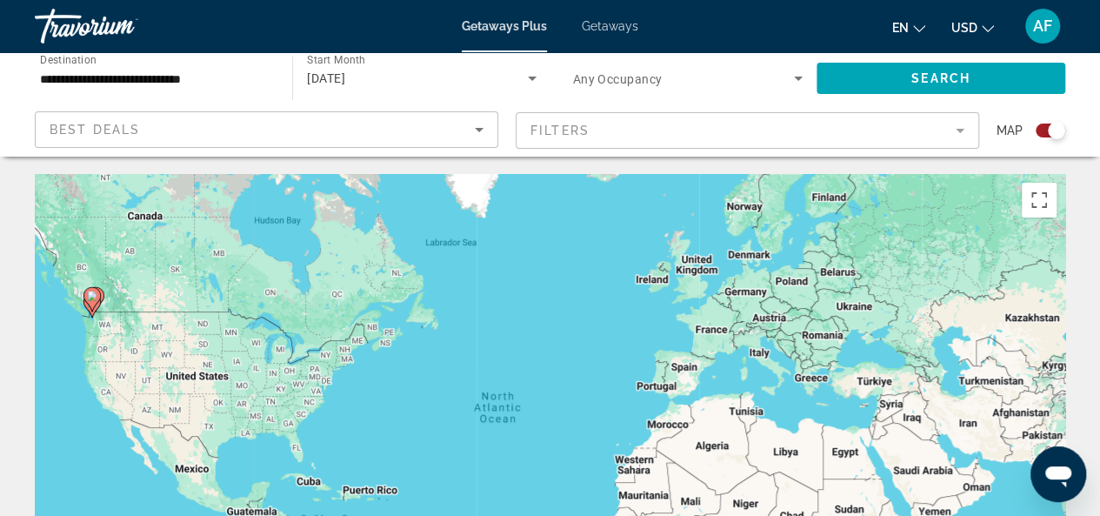
click at [237, 77] on input "**********" at bounding box center [155, 79] width 230 height 21
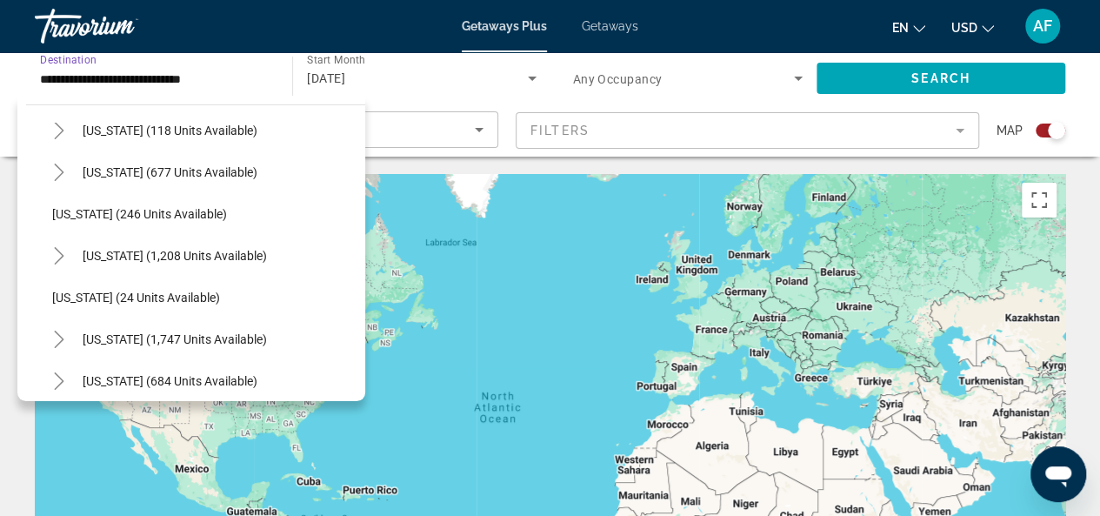
scroll to position [1008, 0]
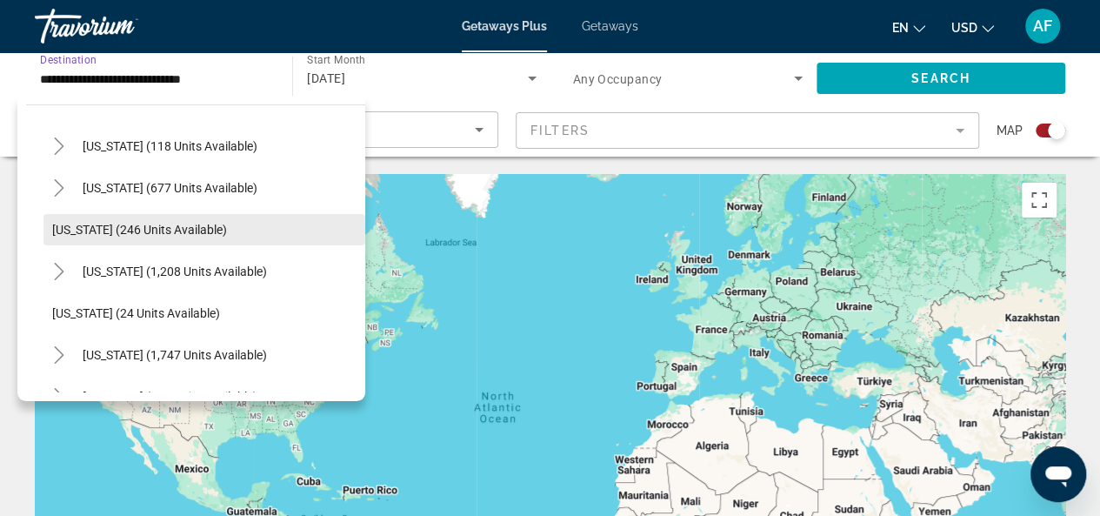
click at [132, 225] on span "[US_STATE] (246 units available)" at bounding box center [139, 230] width 175 height 14
type input "**********"
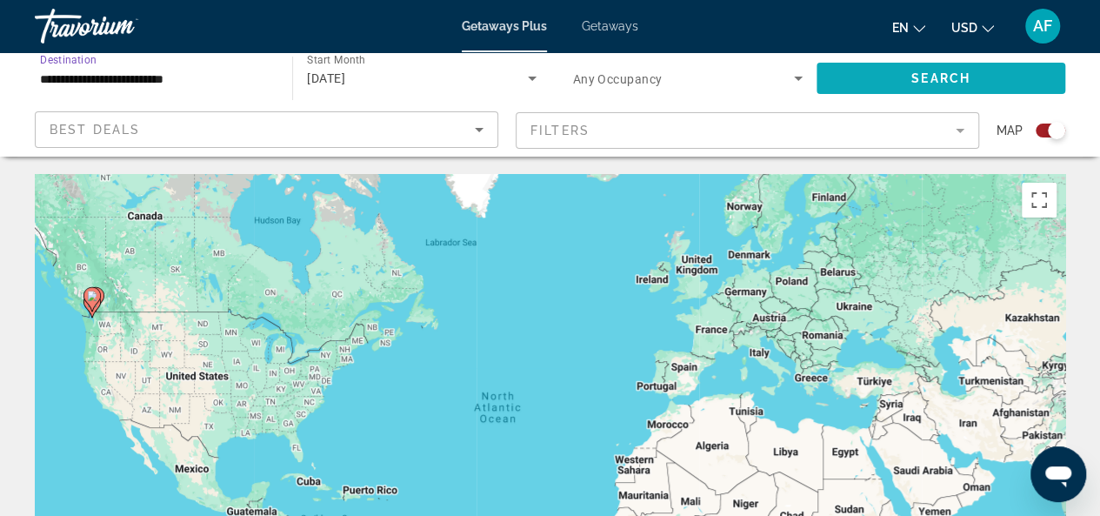
click at [858, 67] on span "Search widget" at bounding box center [941, 78] width 249 height 42
click at [531, 74] on icon "Search widget" at bounding box center [532, 78] width 21 height 21
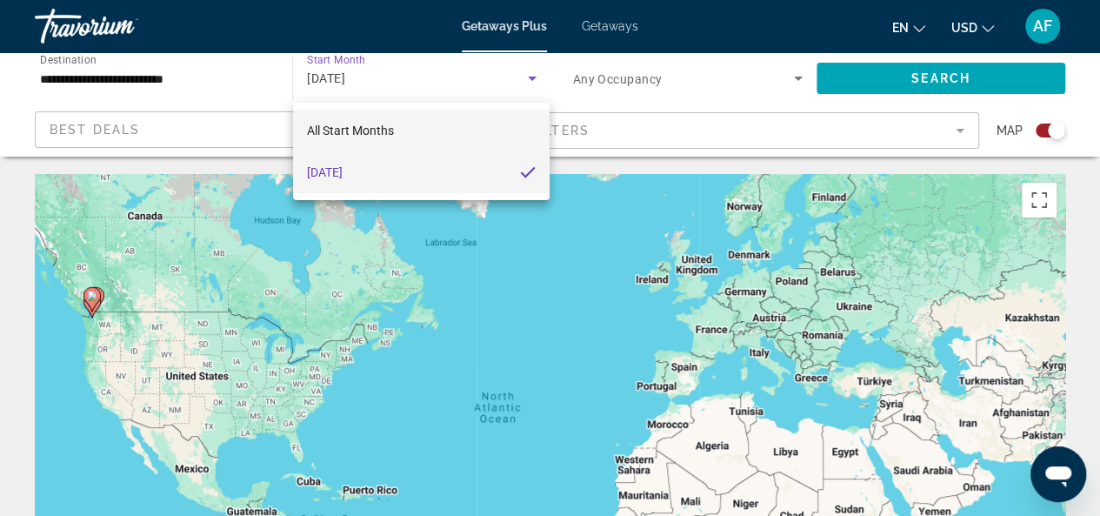
click at [411, 132] on mat-option "All Start Months" at bounding box center [421, 131] width 257 height 42
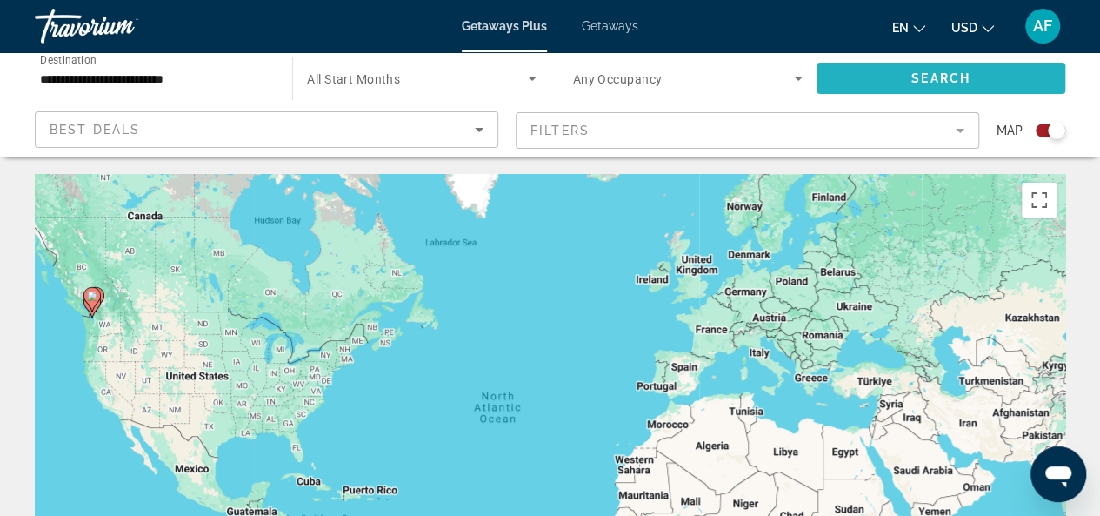
click at [912, 81] on span "Search" at bounding box center [941, 78] width 59 height 14
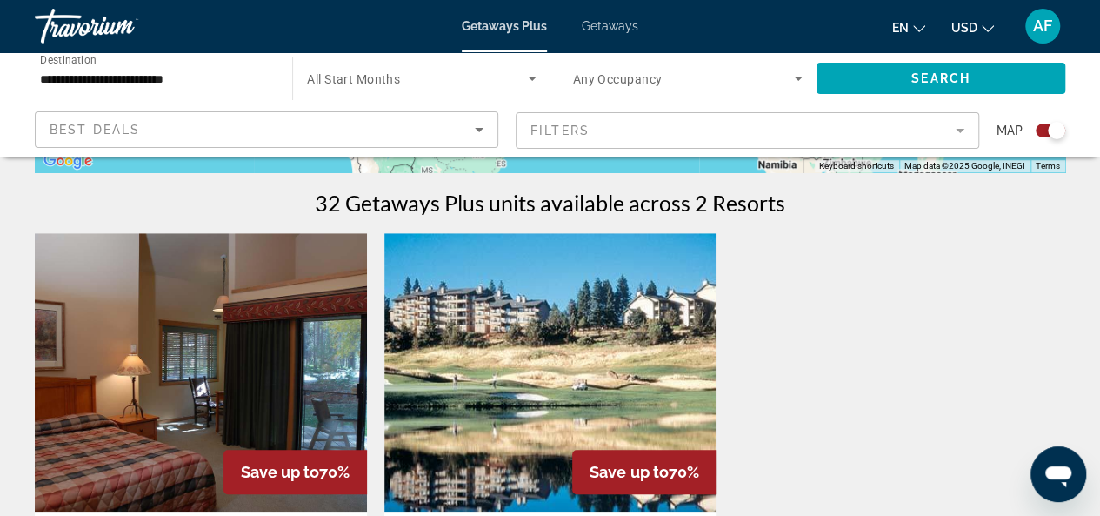
scroll to position [522, 0]
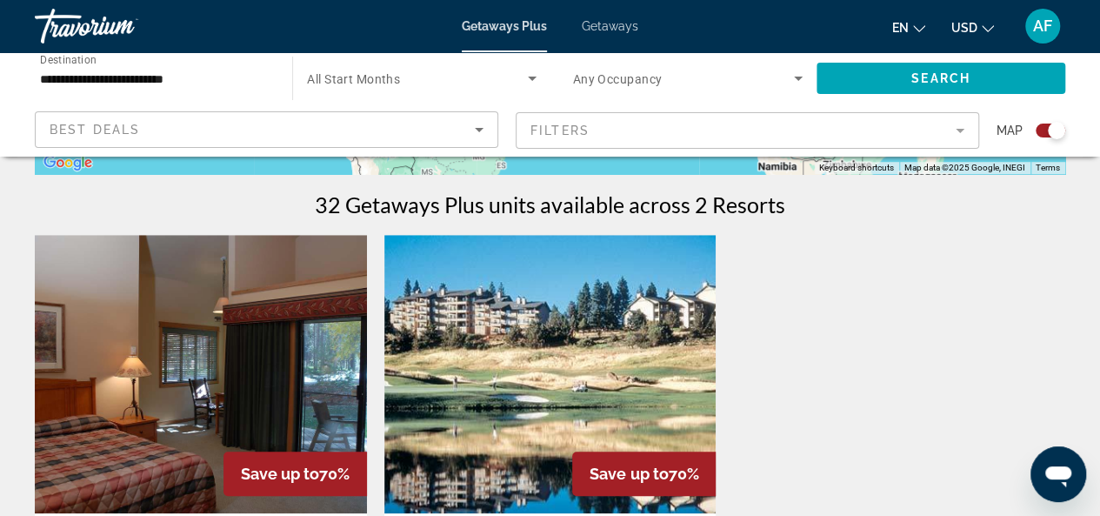
click at [817, 63] on button "Search" at bounding box center [941, 78] width 249 height 31
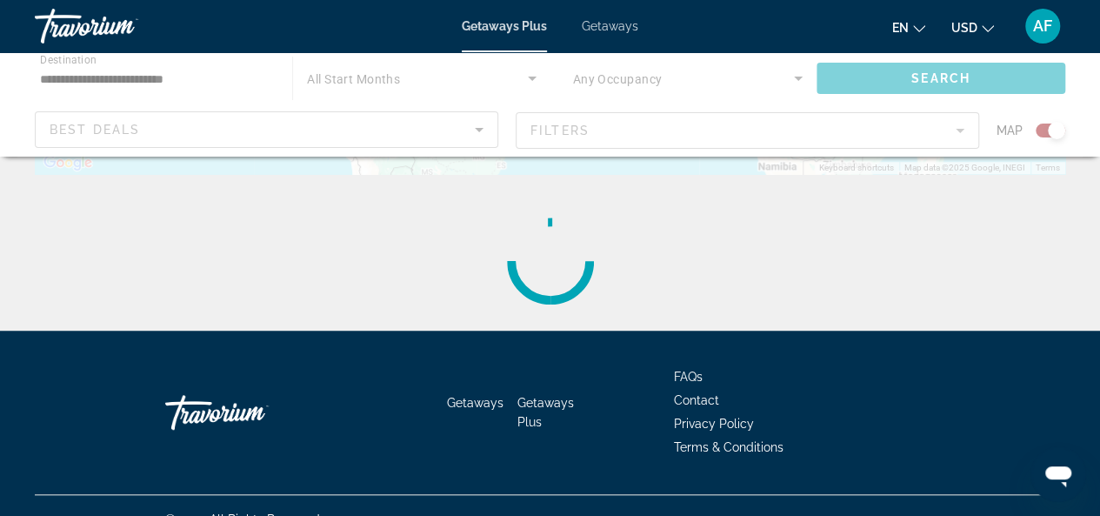
scroll to position [0, 0]
